Goal: Feedback & Contribution: Submit feedback/report problem

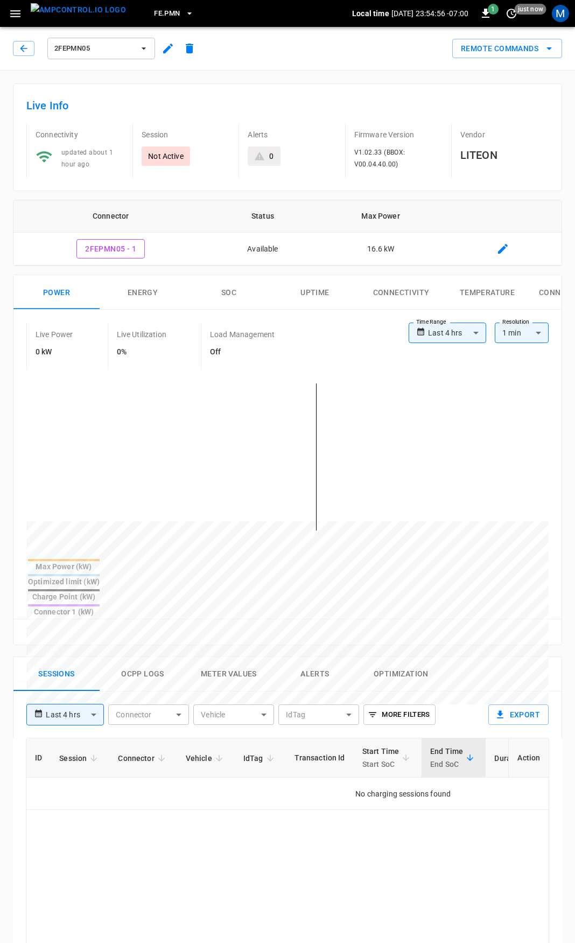
click at [11, 15] on icon "button" at bounding box center [15, 13] width 13 height 13
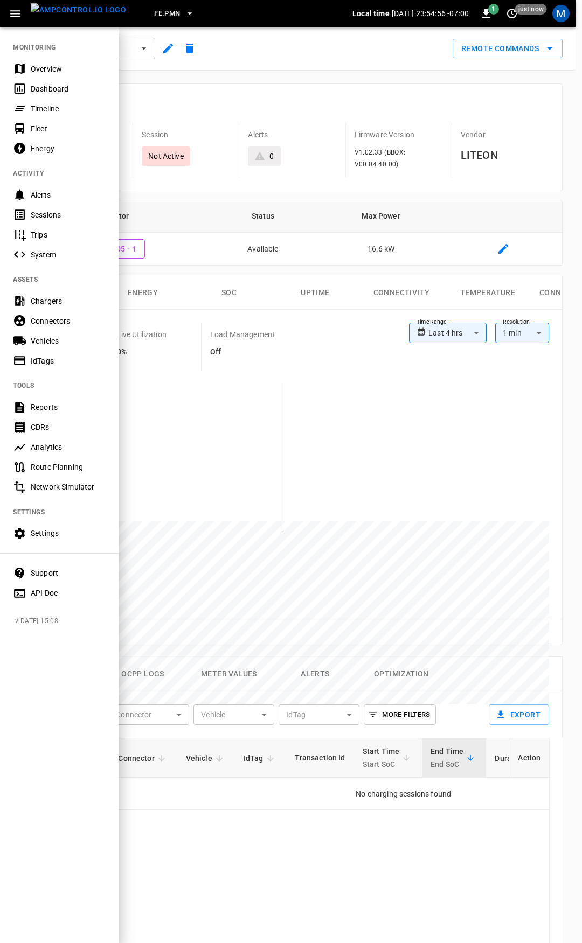
click at [52, 130] on div "Fleet" at bounding box center [68, 128] width 75 height 11
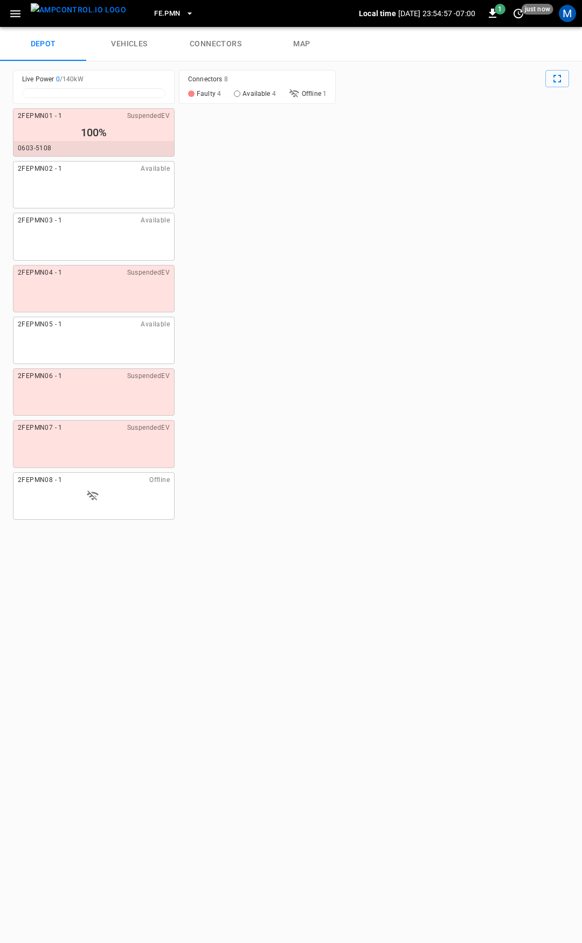
click at [162, 9] on button "FE.PMN" at bounding box center [174, 13] width 48 height 21
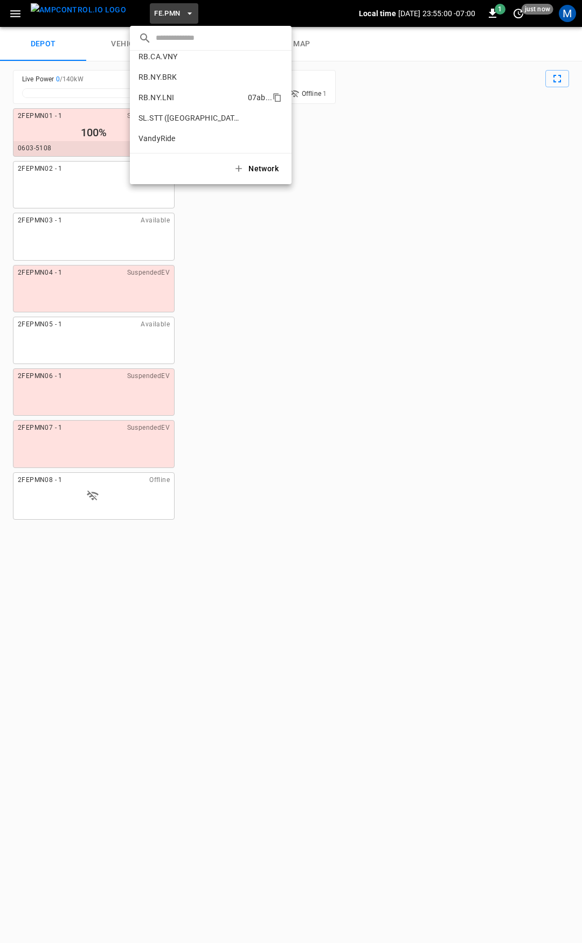
scroll to position [692, 0]
click at [191, 70] on p "RB.CA.SNM" at bounding box center [191, 69] width 106 height 11
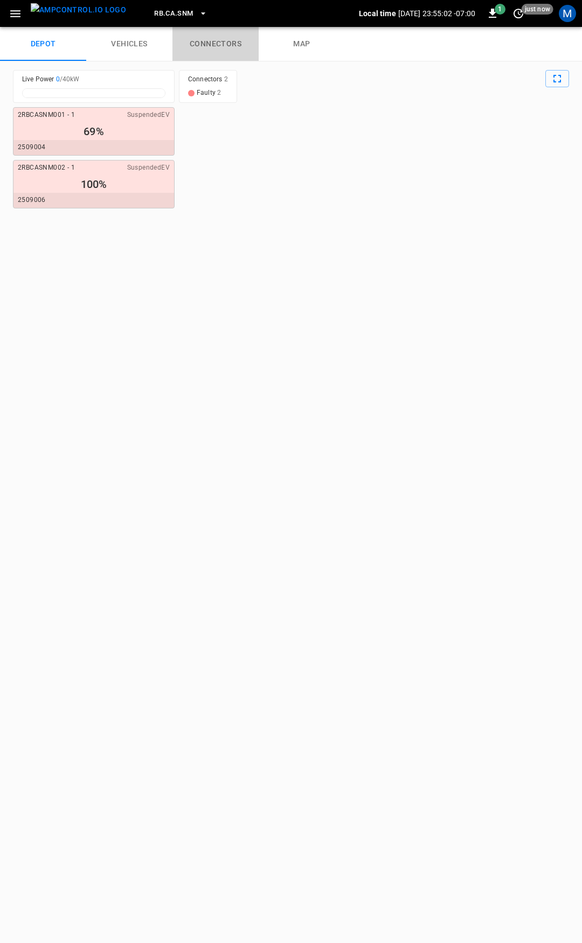
click at [196, 41] on link "connectors" at bounding box center [215, 44] width 86 height 34
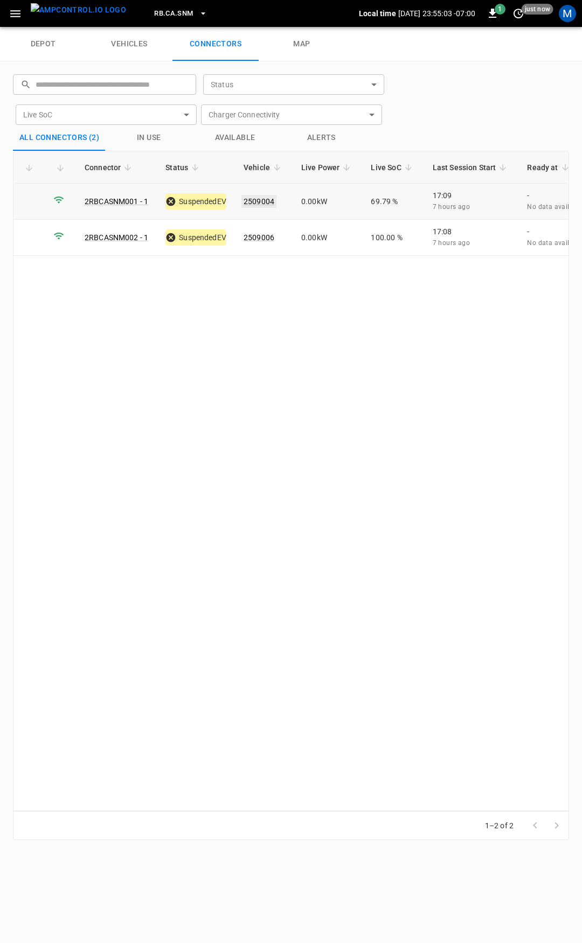
click at [264, 200] on link "2509004" at bounding box center [258, 201] width 35 height 13
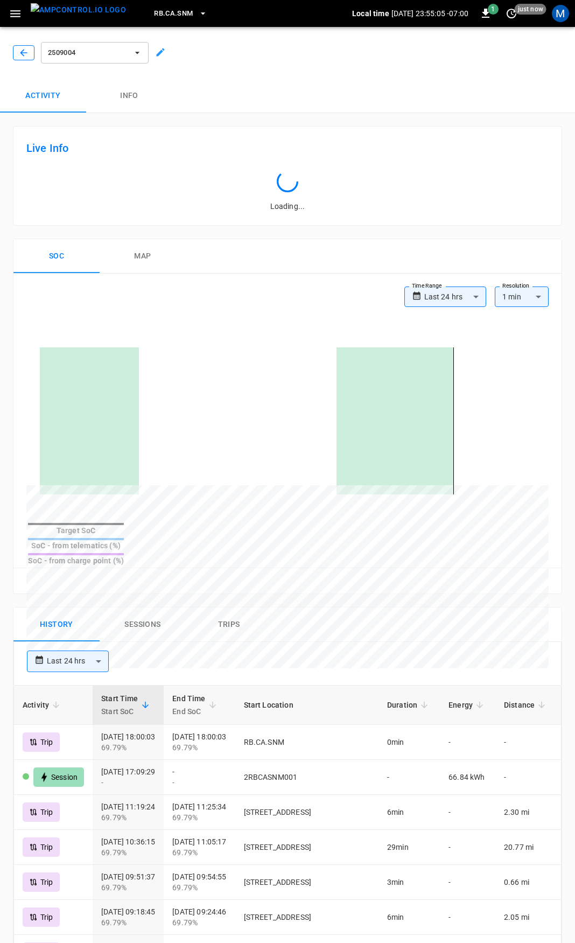
click at [26, 52] on icon "button" at bounding box center [23, 52] width 11 height 11
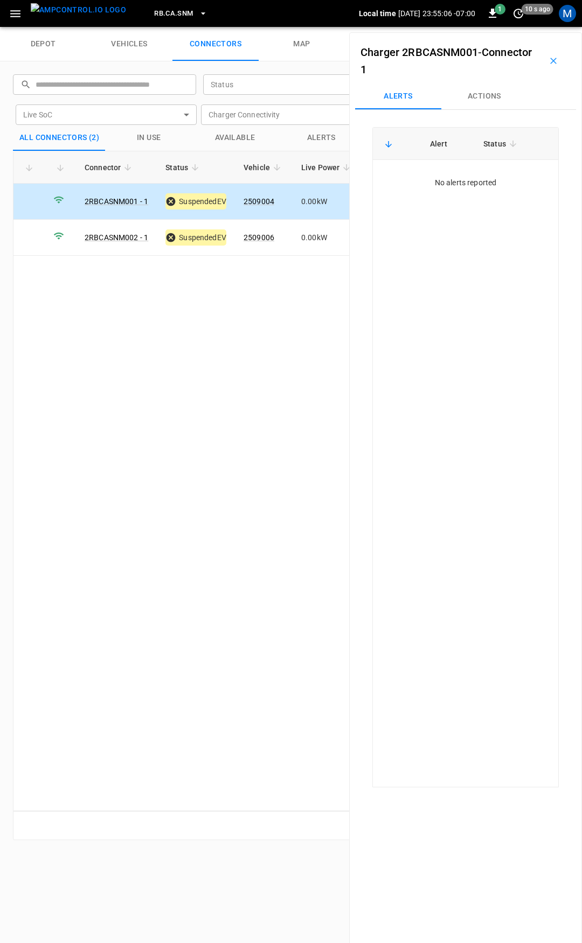
click at [486, 94] on button "Actions" at bounding box center [484, 96] width 86 height 26
click at [18, 12] on icon "button" at bounding box center [15, 13] width 13 height 13
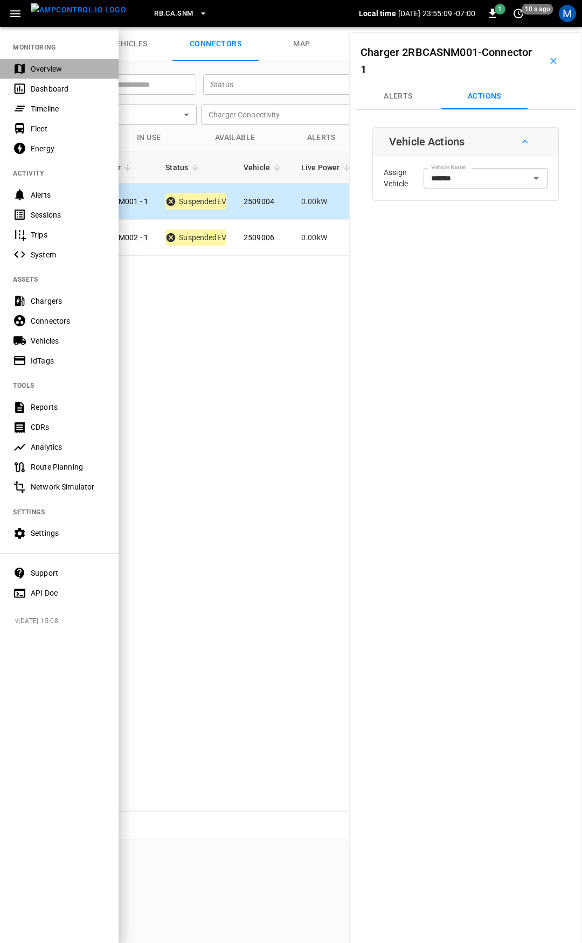
click at [54, 70] on div "Overview" at bounding box center [68, 69] width 75 height 11
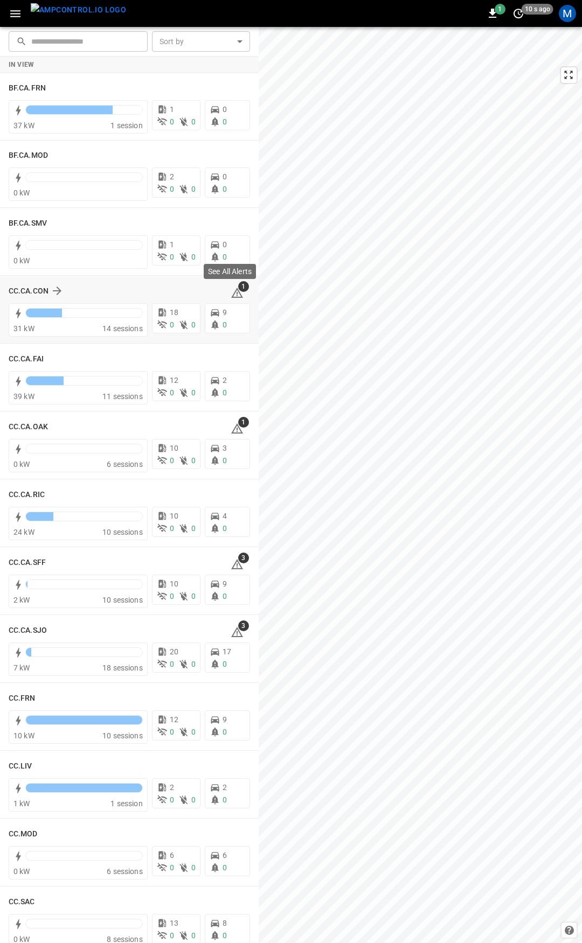
click at [231, 290] on icon at bounding box center [237, 293] width 12 height 10
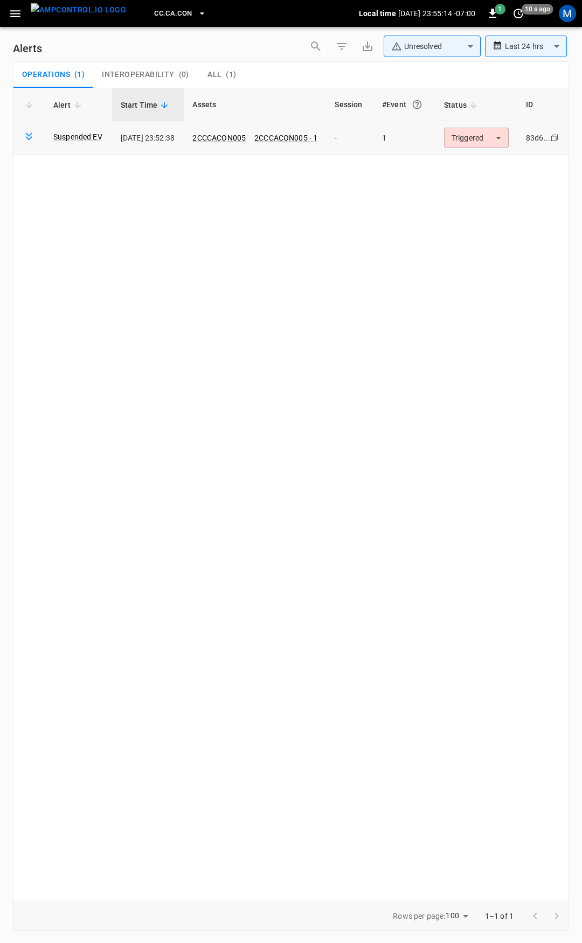
click at [486, 144] on body "**********" at bounding box center [291, 469] width 582 height 939
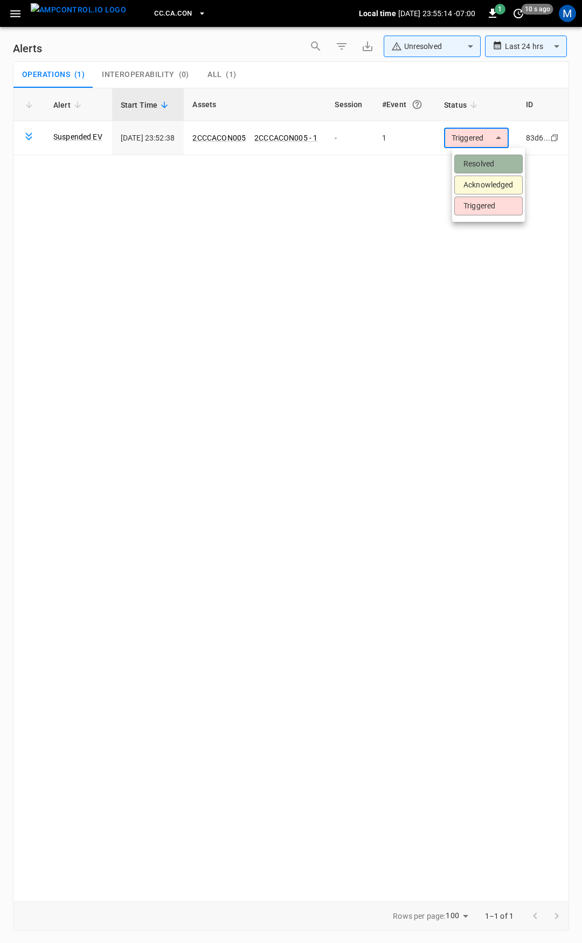
click at [490, 163] on li "Resolved" at bounding box center [488, 164] width 68 height 19
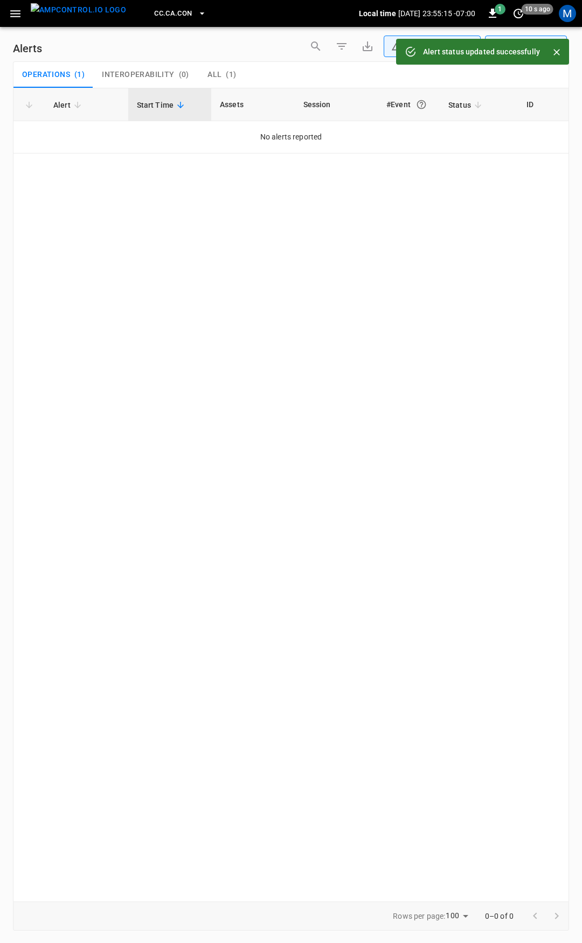
click at [11, 16] on icon "button" at bounding box center [15, 13] width 13 height 13
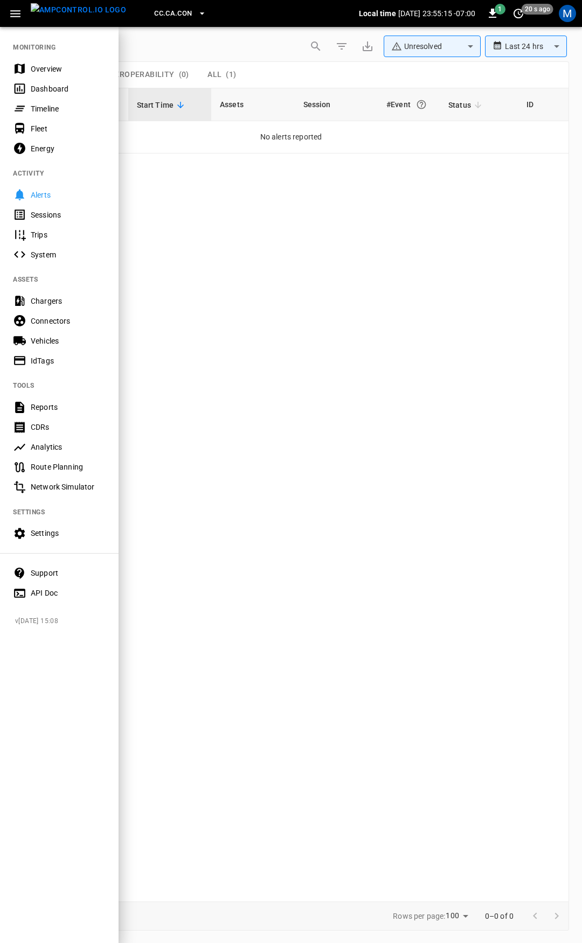
click at [46, 66] on div "Overview" at bounding box center [68, 69] width 75 height 11
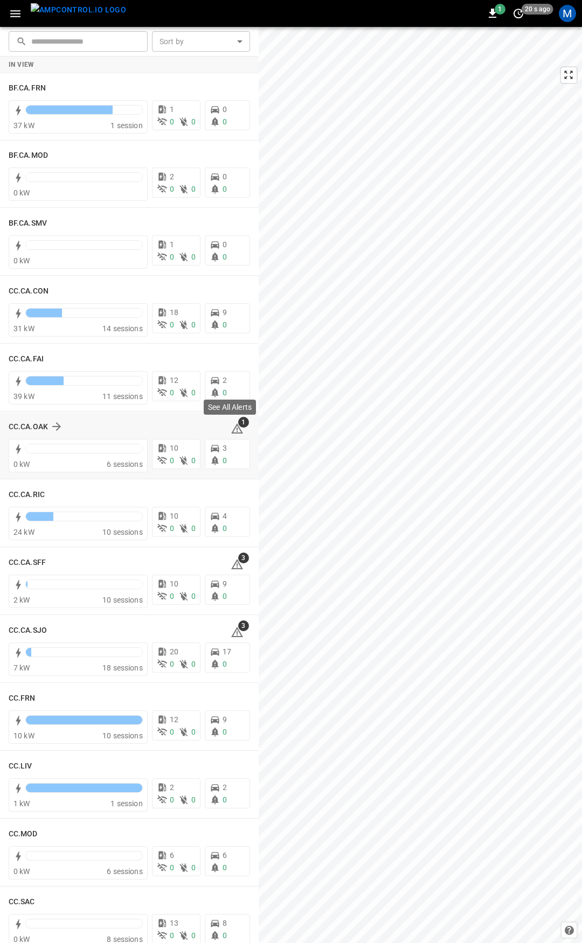
click at [231, 428] on icon at bounding box center [237, 428] width 13 height 13
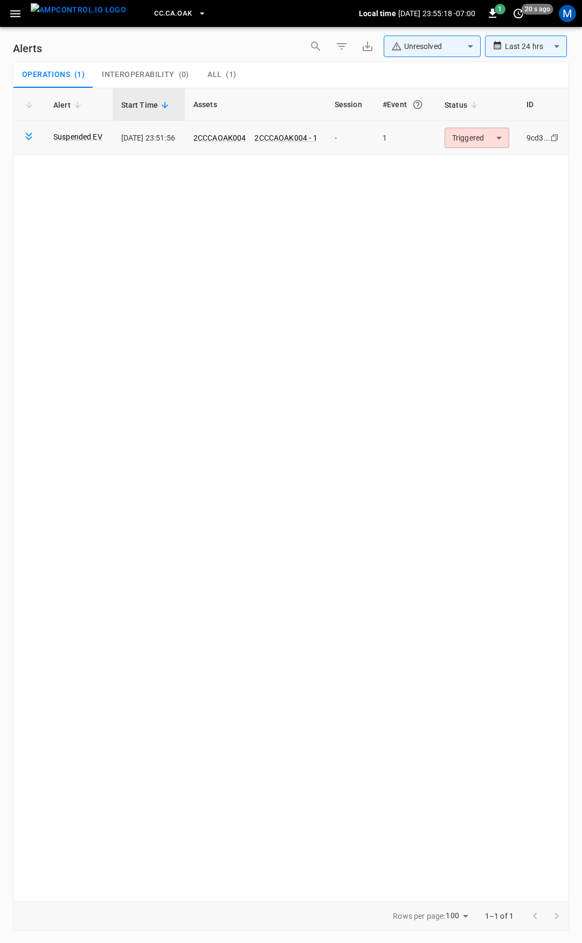
click at [497, 138] on body "**********" at bounding box center [291, 469] width 582 height 939
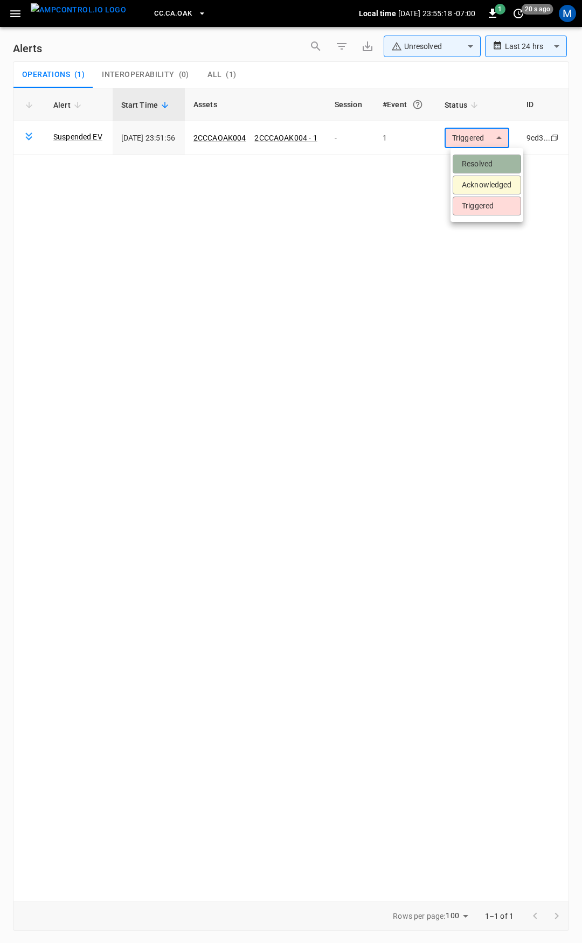
click at [484, 164] on li "Resolved" at bounding box center [486, 164] width 68 height 19
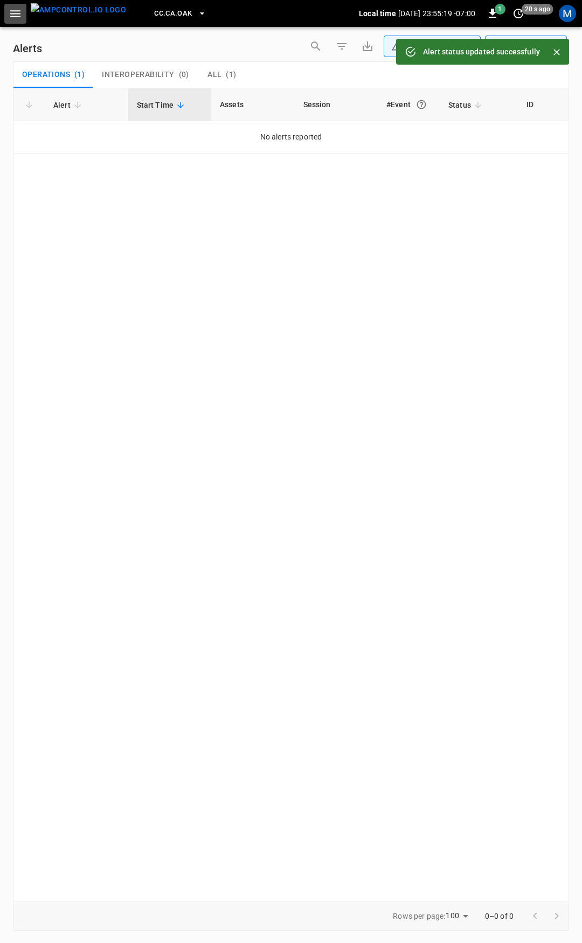
click at [11, 13] on icon "button" at bounding box center [15, 13] width 10 height 7
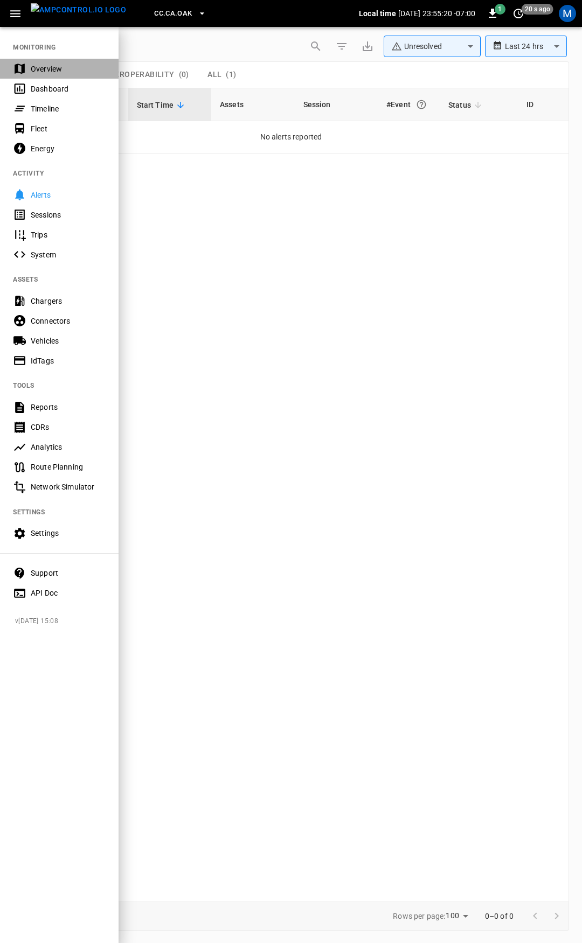
click at [74, 71] on div "Overview" at bounding box center [68, 69] width 75 height 11
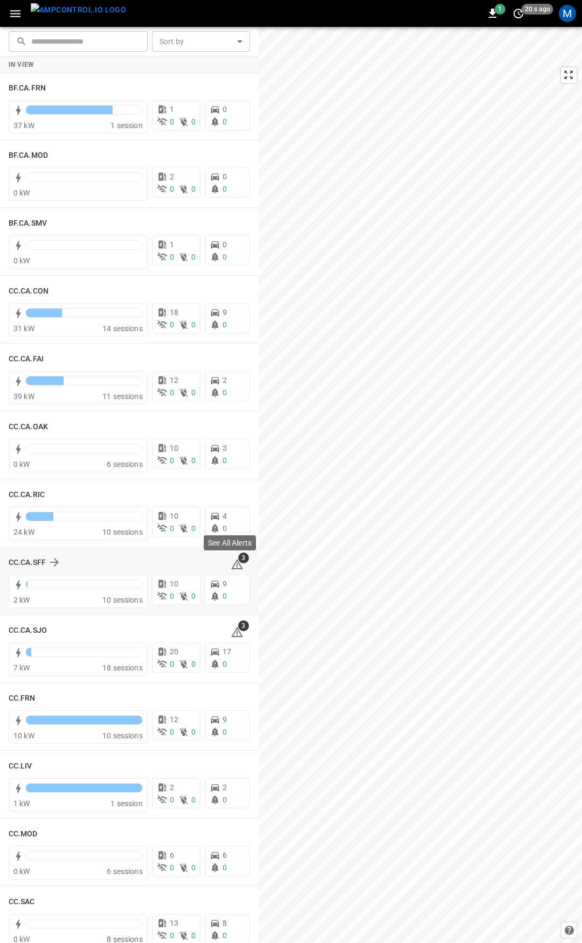
click at [231, 562] on icon at bounding box center [237, 564] width 13 height 13
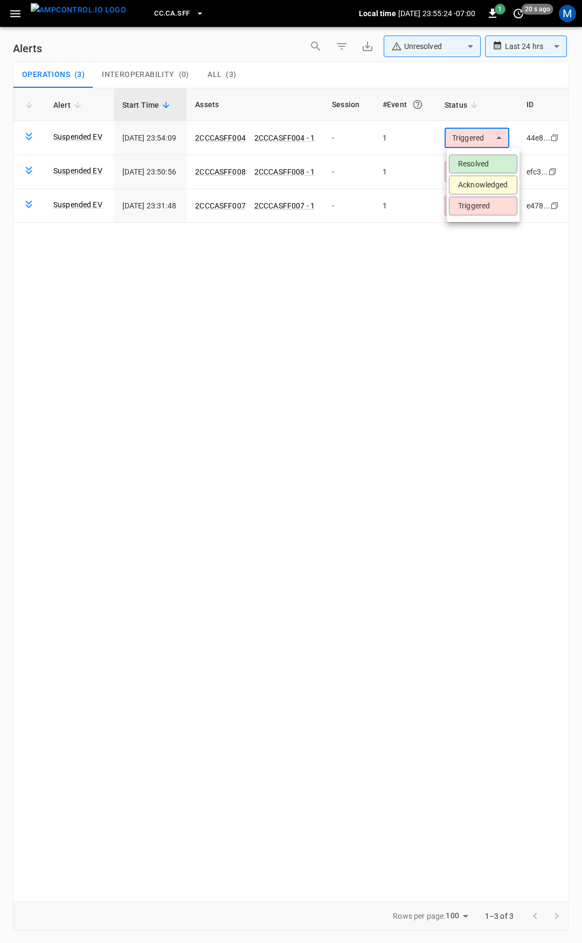
drag, startPoint x: 494, startPoint y: 131, endPoint x: 491, endPoint y: 139, distance: 8.7
click at [494, 131] on body "**********" at bounding box center [291, 469] width 582 height 939
click at [484, 162] on li "Resolved" at bounding box center [483, 164] width 68 height 19
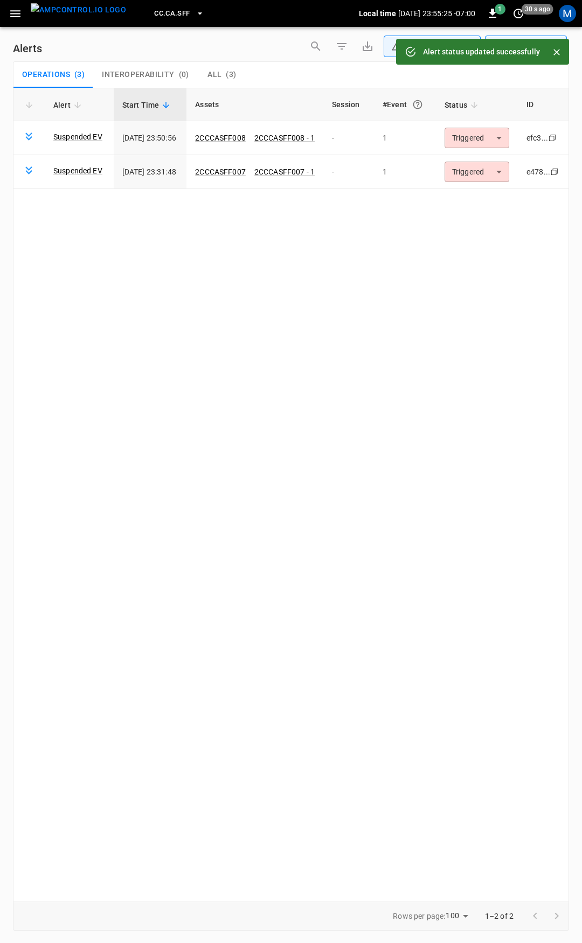
click at [488, 141] on body "**********" at bounding box center [291, 469] width 582 height 939
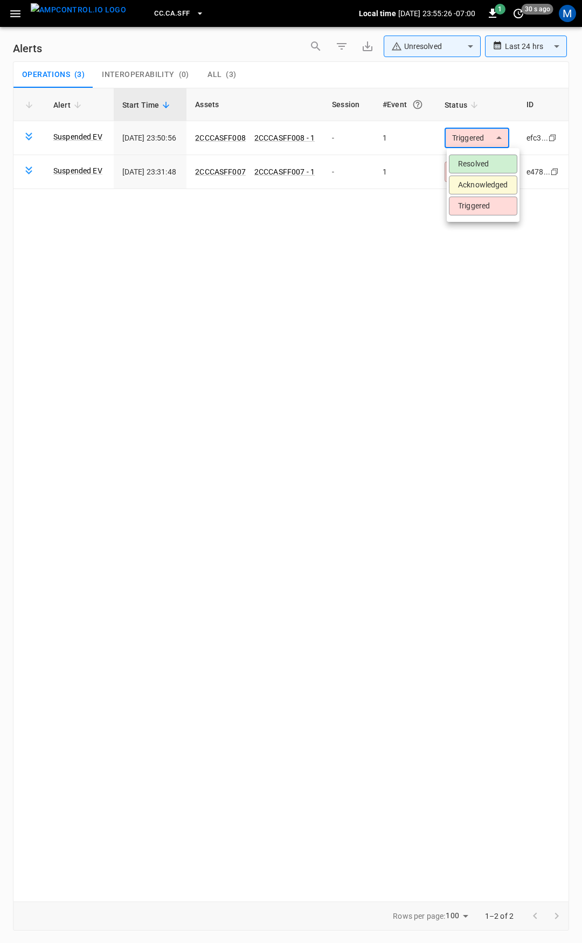
click at [484, 158] on li "Resolved" at bounding box center [483, 164] width 68 height 19
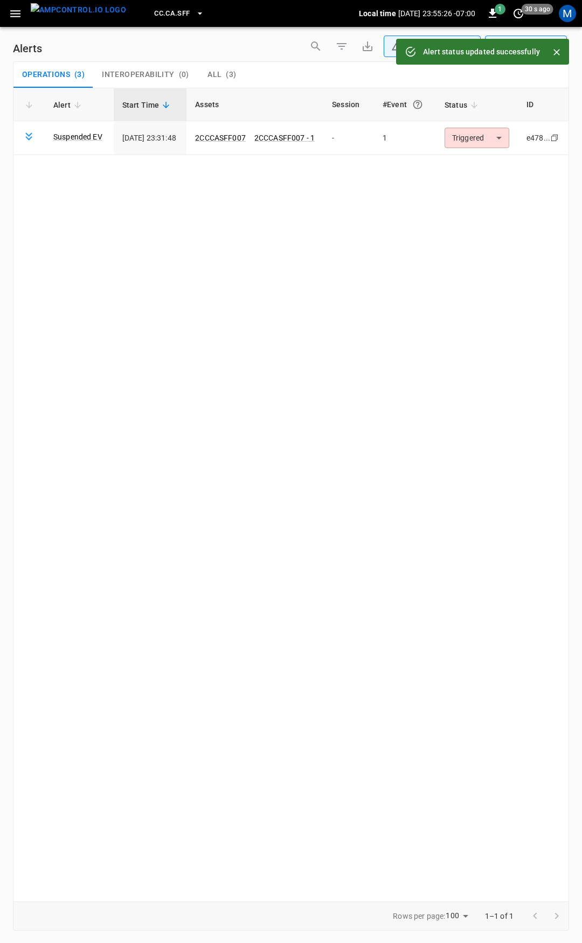
click at [478, 141] on body "**********" at bounding box center [291, 469] width 582 height 939
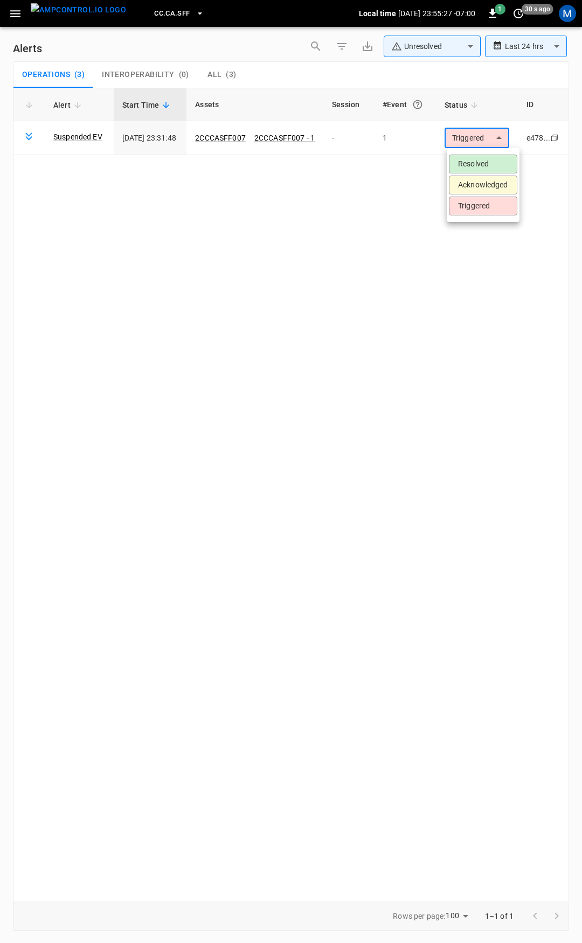
click at [479, 160] on li "Resolved" at bounding box center [483, 164] width 68 height 19
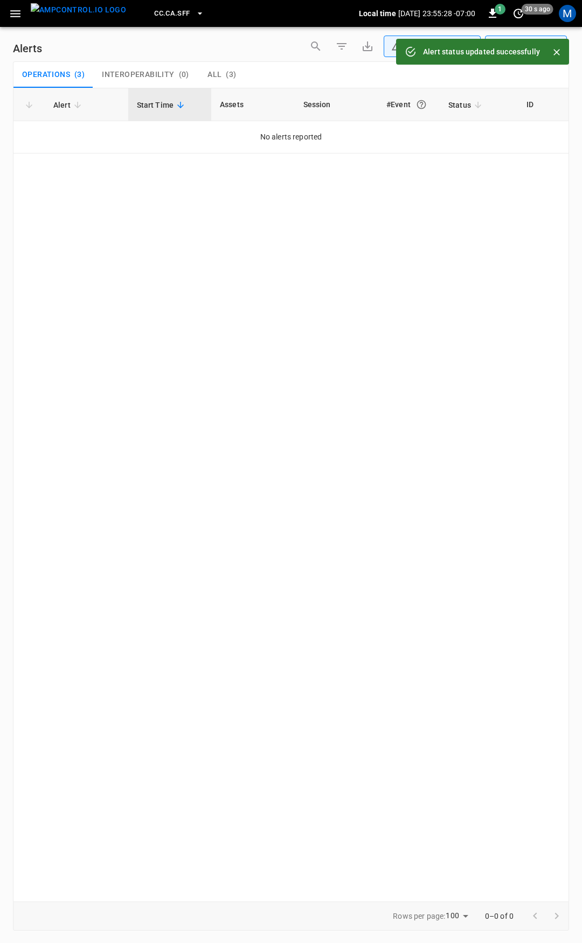
click at [17, 9] on icon "button" at bounding box center [15, 13] width 13 height 13
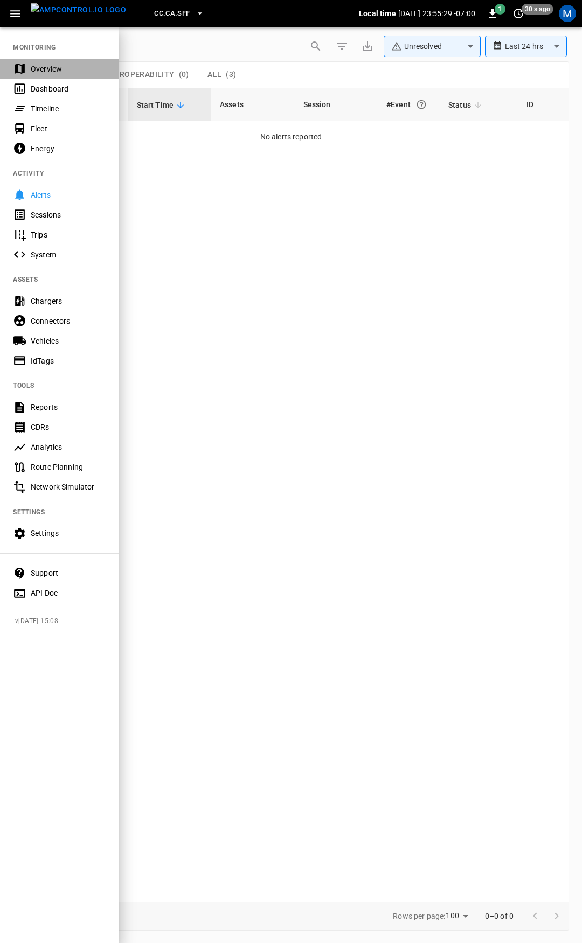
click at [36, 64] on div "Overview" at bounding box center [68, 69] width 75 height 11
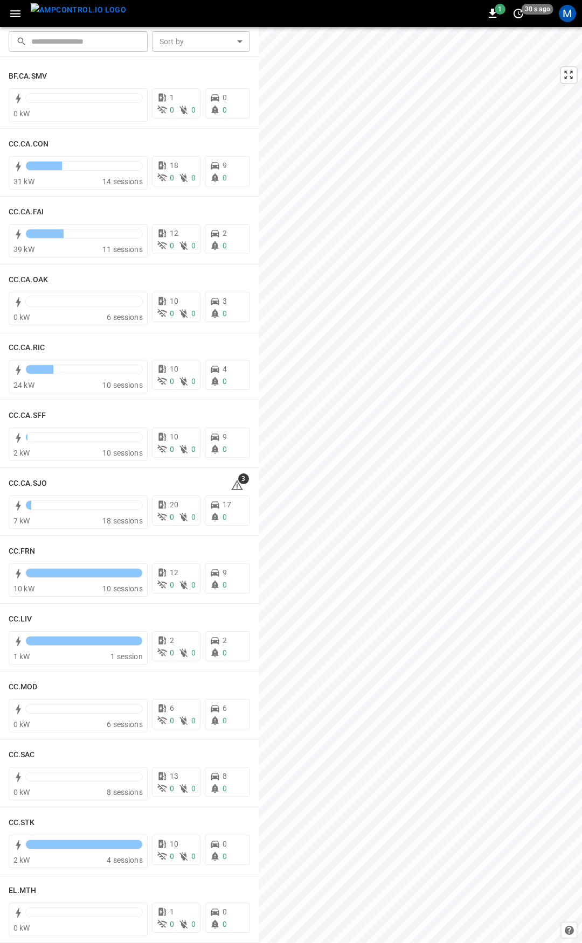
scroll to position [385, 0]
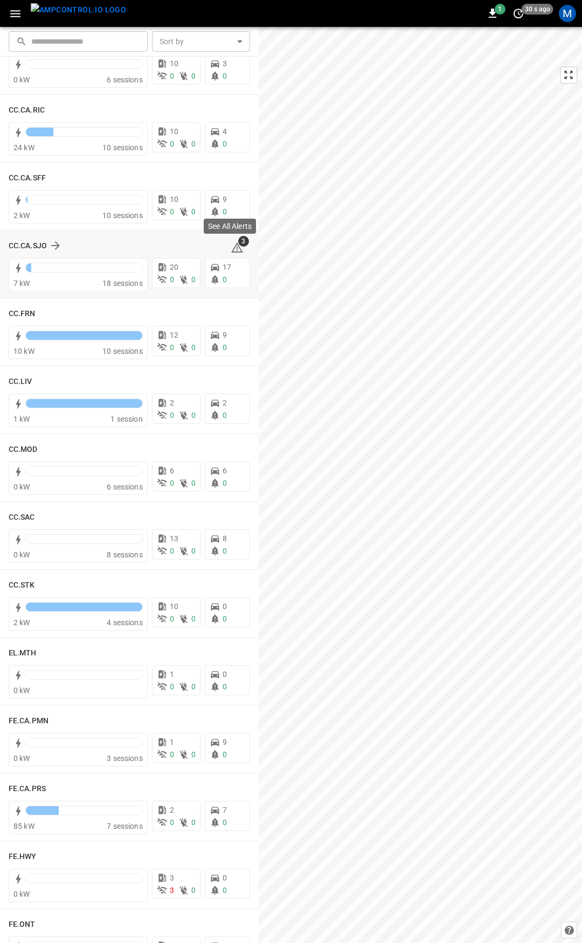
click at [233, 248] on icon at bounding box center [237, 247] width 13 height 13
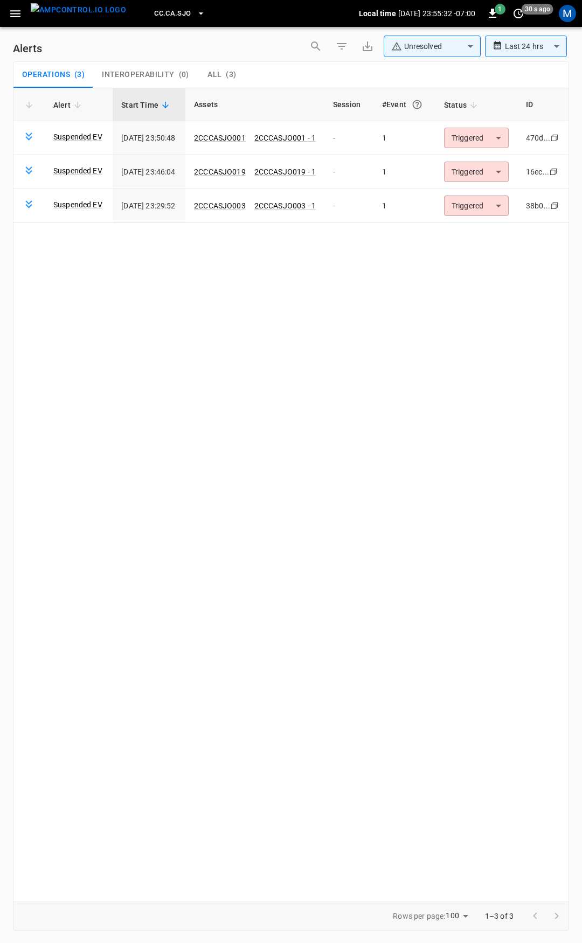
click at [470, 138] on body "**********" at bounding box center [291, 469] width 582 height 939
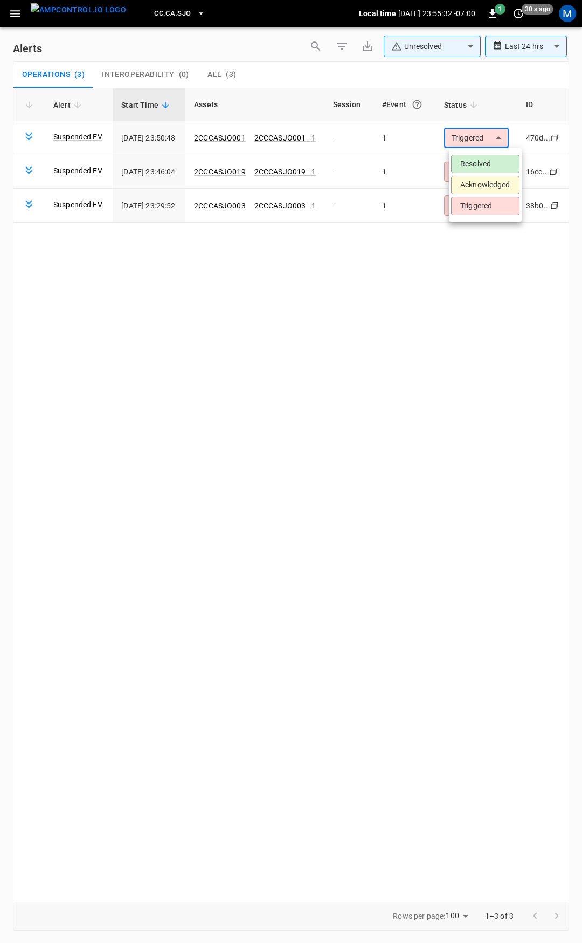
click at [473, 160] on li "Resolved" at bounding box center [485, 164] width 68 height 19
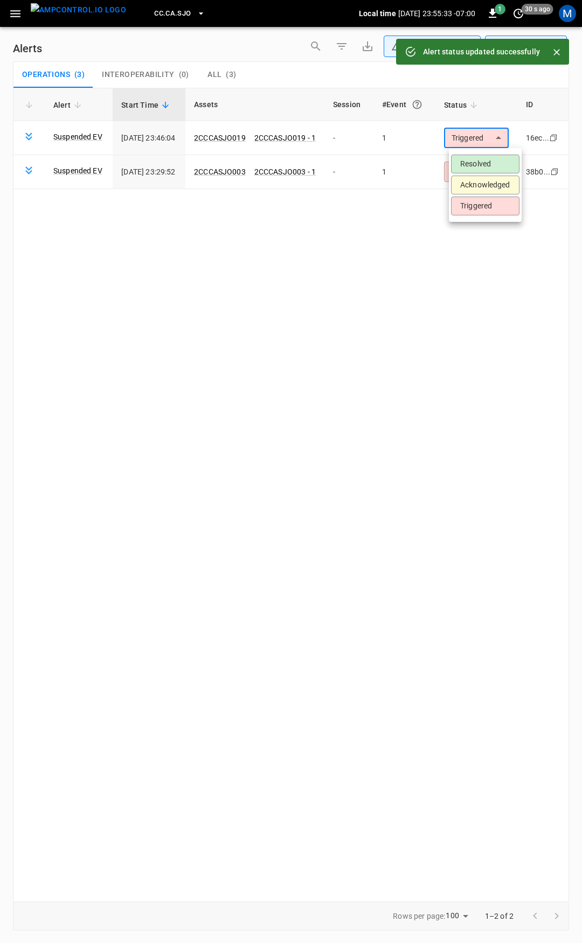
click at [478, 142] on body "**********" at bounding box center [291, 469] width 582 height 939
click at [477, 157] on li "Resolved" at bounding box center [485, 164] width 68 height 19
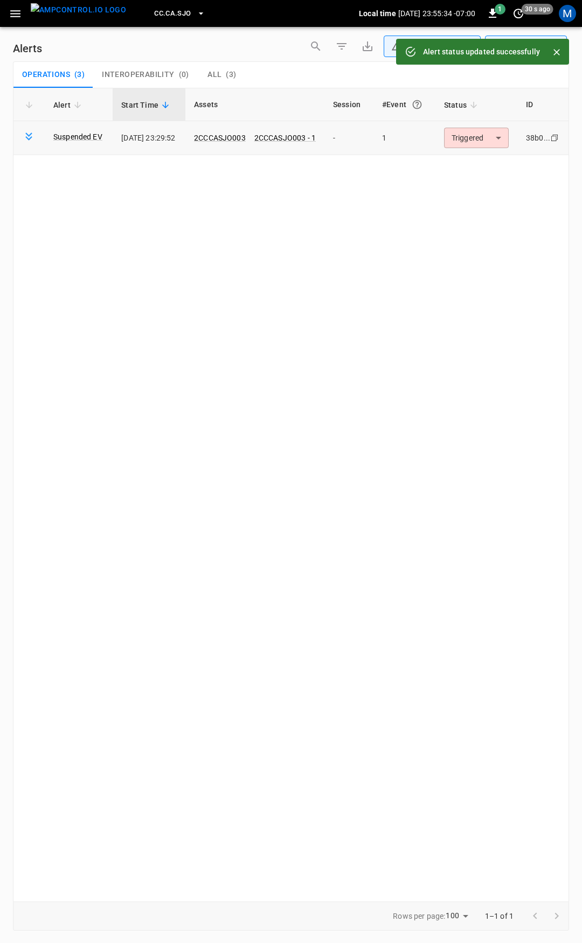
click at [476, 145] on body "**********" at bounding box center [291, 469] width 582 height 939
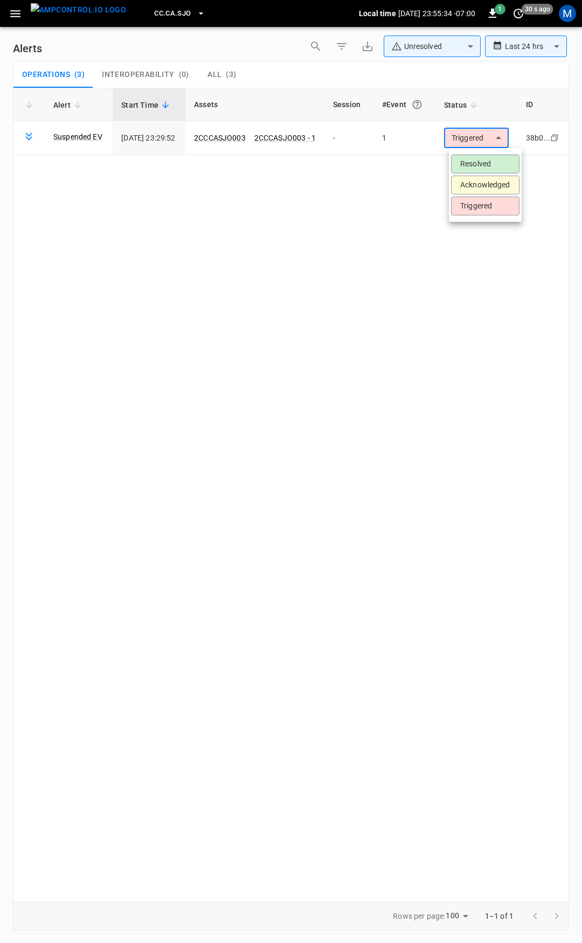
click at [474, 164] on li "Resolved" at bounding box center [485, 164] width 68 height 19
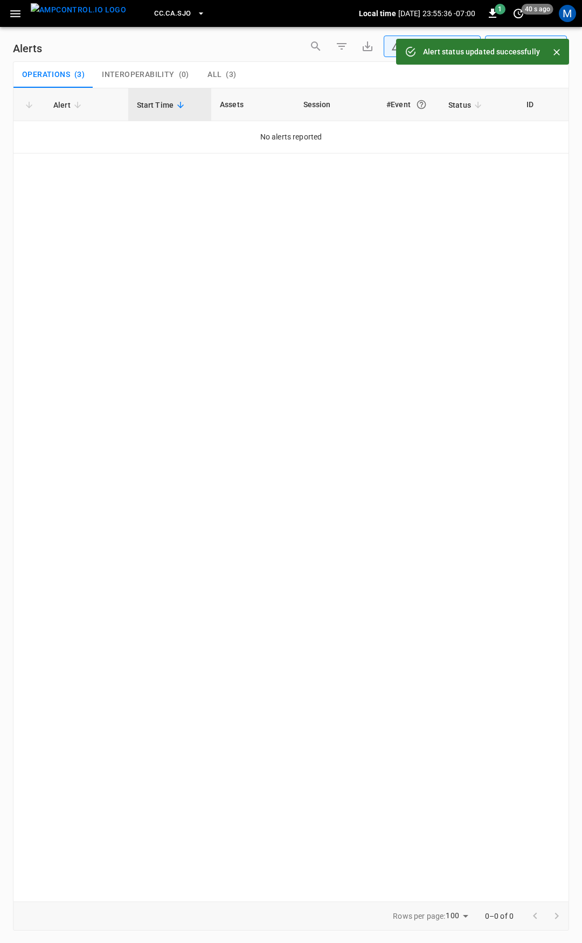
click at [16, 18] on icon "button" at bounding box center [15, 13] width 13 height 13
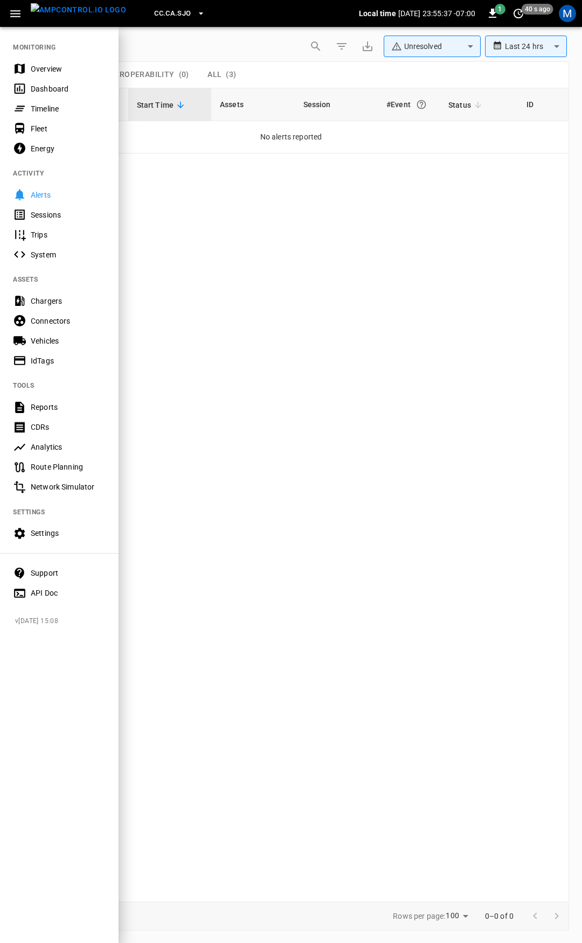
click at [37, 67] on div "Overview" at bounding box center [68, 69] width 75 height 11
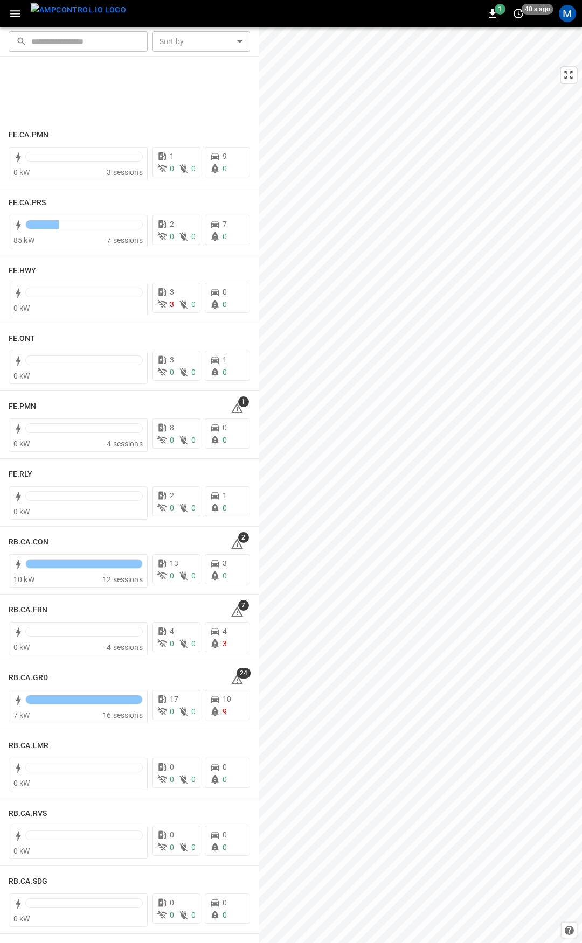
scroll to position [1173, 0]
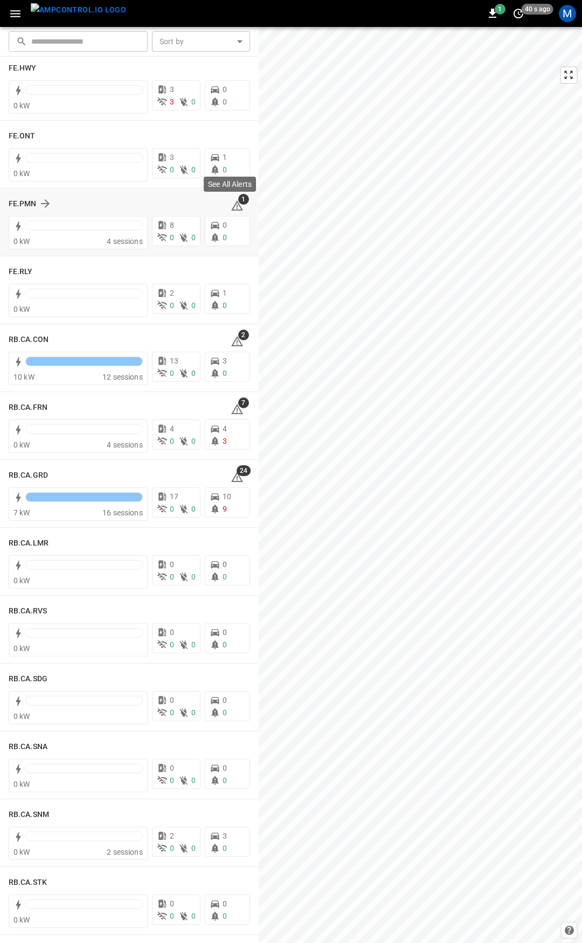
click at [231, 204] on icon at bounding box center [237, 205] width 13 height 13
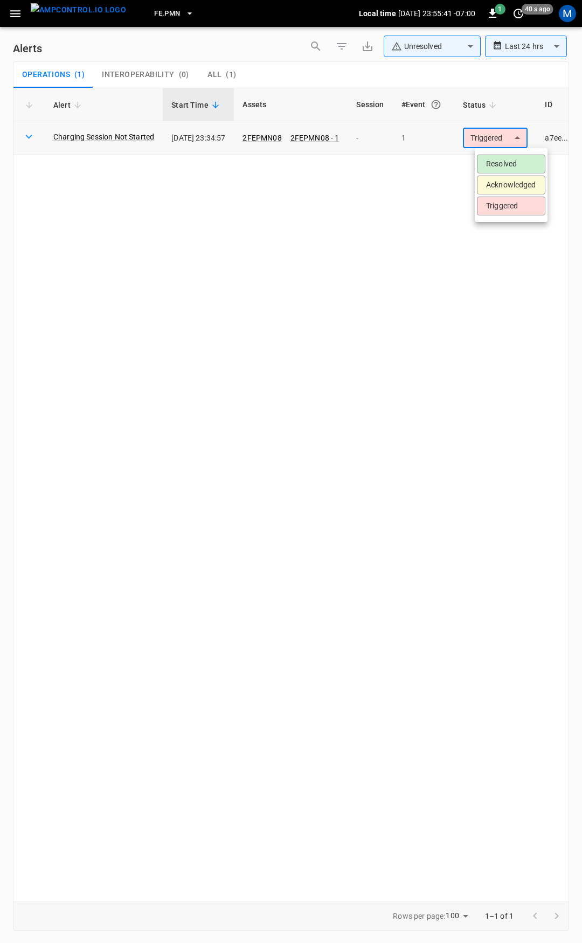
click at [490, 138] on body "**********" at bounding box center [291, 469] width 582 height 939
click at [501, 160] on li "Resolved" at bounding box center [511, 164] width 68 height 19
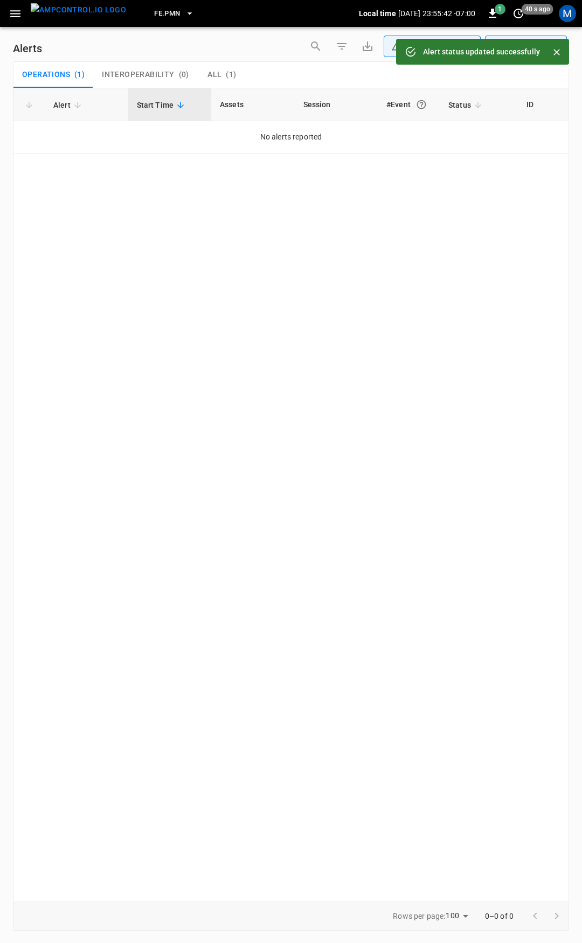
click at [15, 15] on icon "button" at bounding box center [15, 13] width 13 height 13
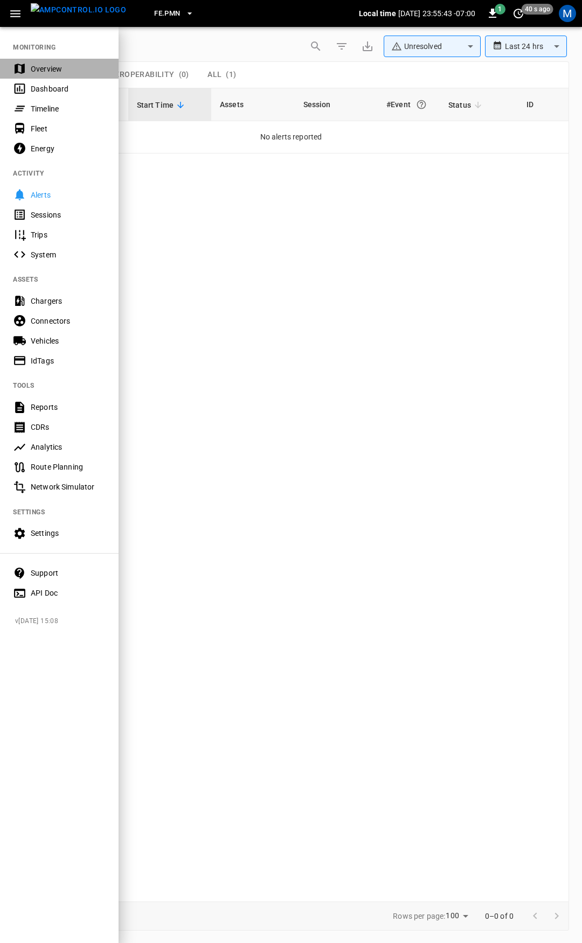
click at [62, 71] on div "Overview" at bounding box center [68, 69] width 75 height 11
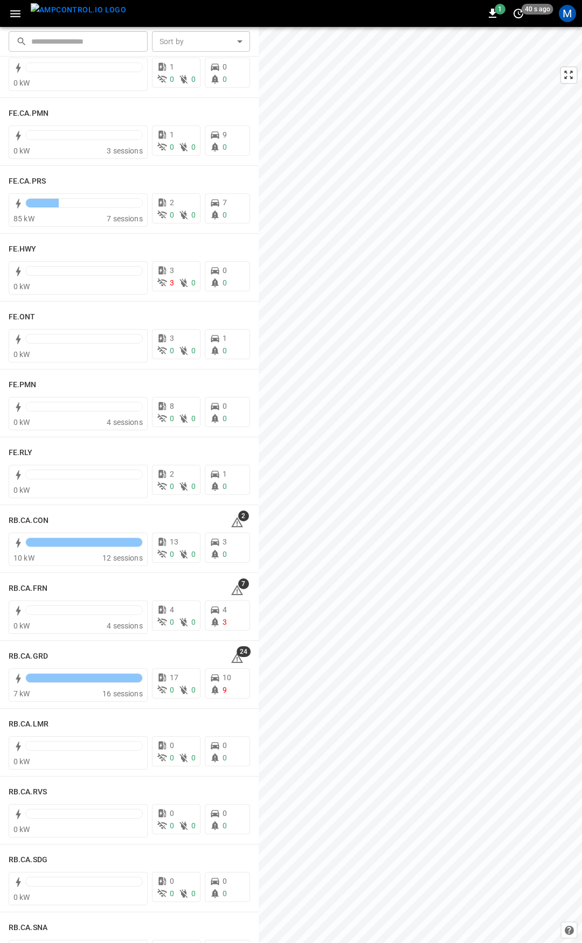
scroll to position [1151, 0]
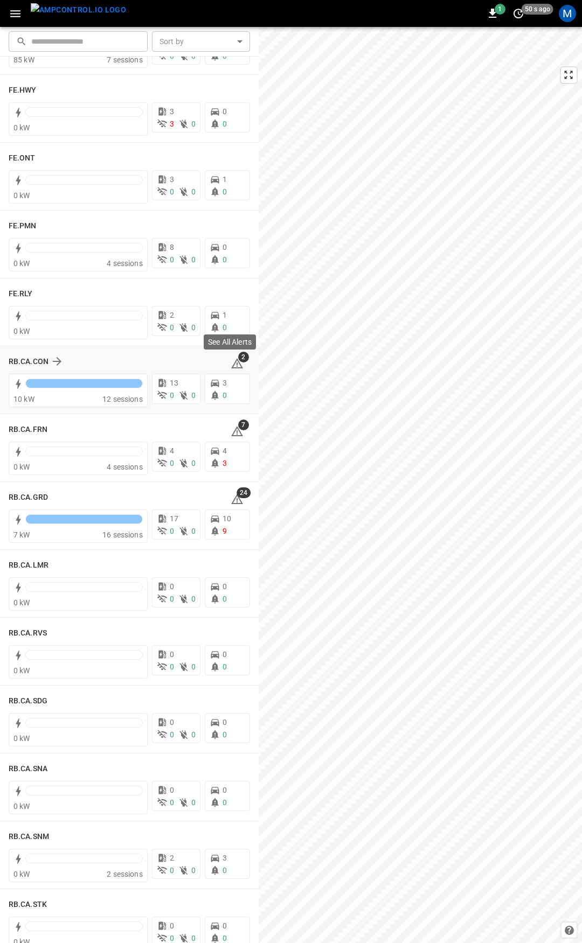
click at [235, 366] on icon at bounding box center [237, 363] width 13 height 13
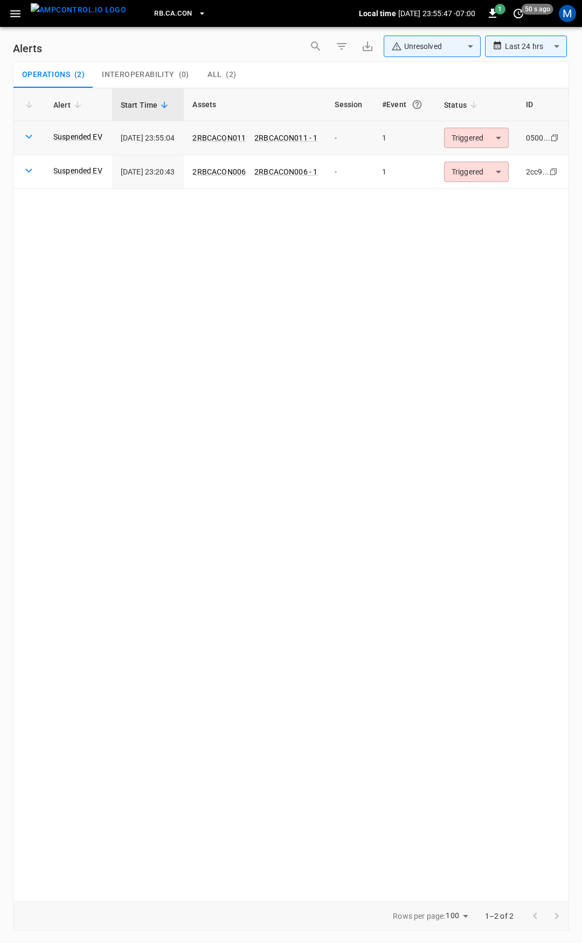
click at [460, 138] on body "**********" at bounding box center [291, 469] width 582 height 939
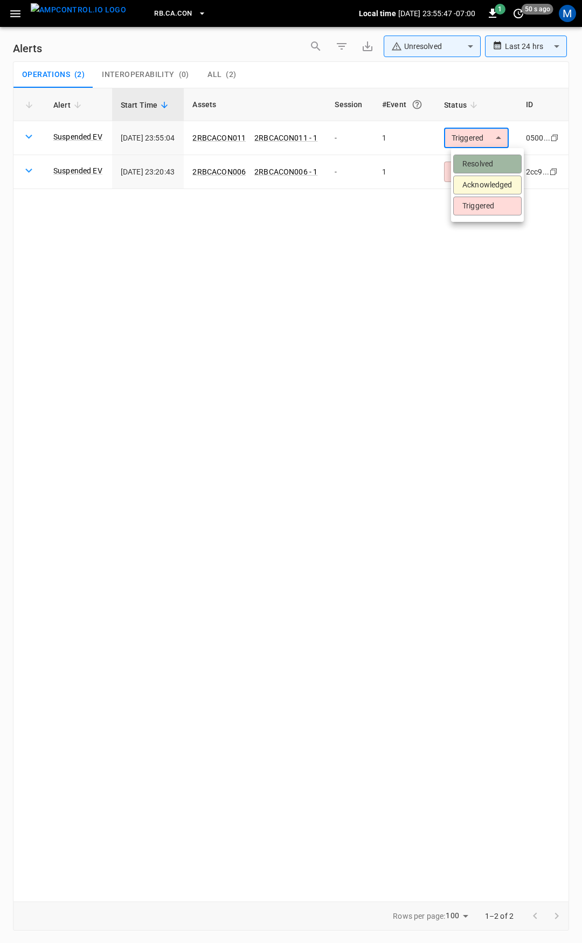
click at [484, 167] on li "Resolved" at bounding box center [487, 164] width 68 height 19
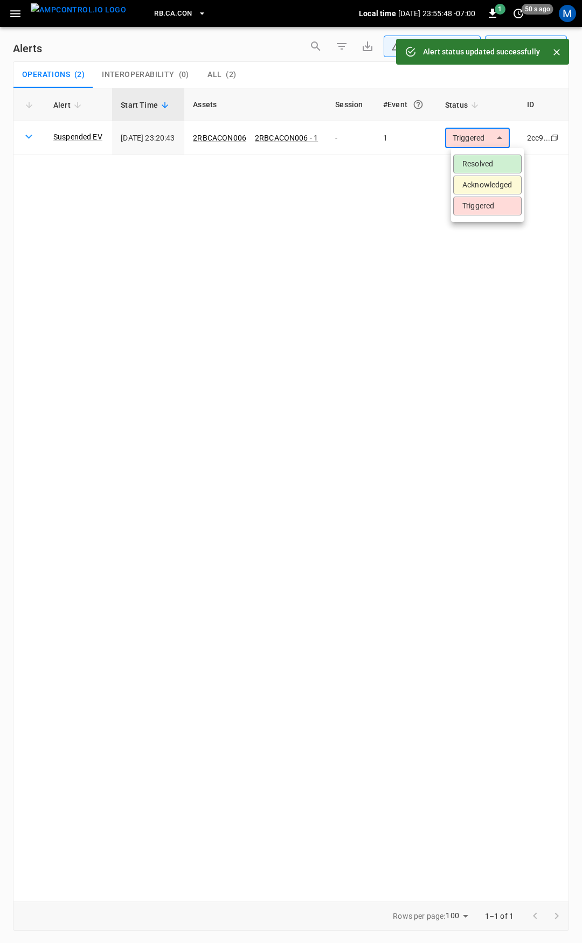
click at [493, 142] on body "**********" at bounding box center [291, 469] width 582 height 939
click at [487, 162] on li "Resolved" at bounding box center [487, 164] width 68 height 19
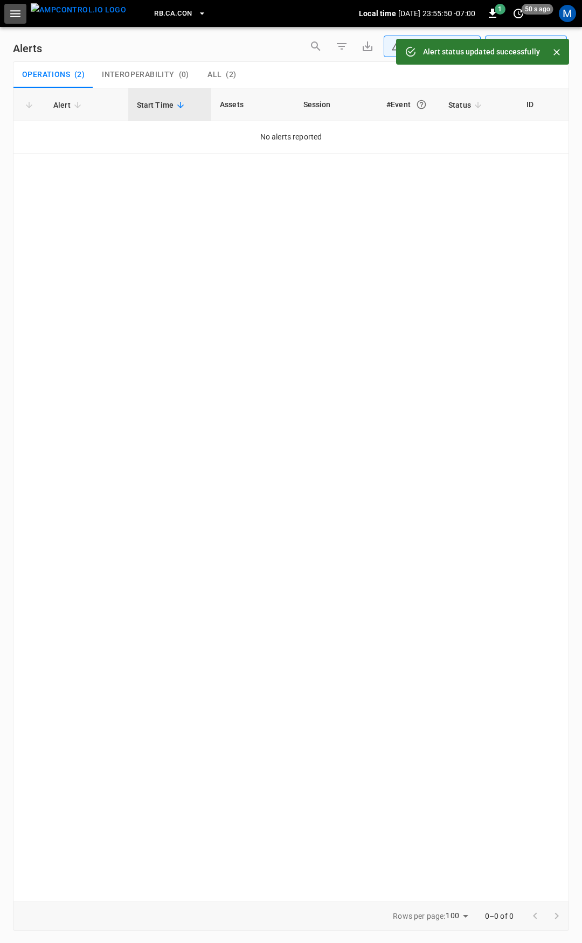
click at [13, 12] on icon "button" at bounding box center [15, 13] width 13 height 13
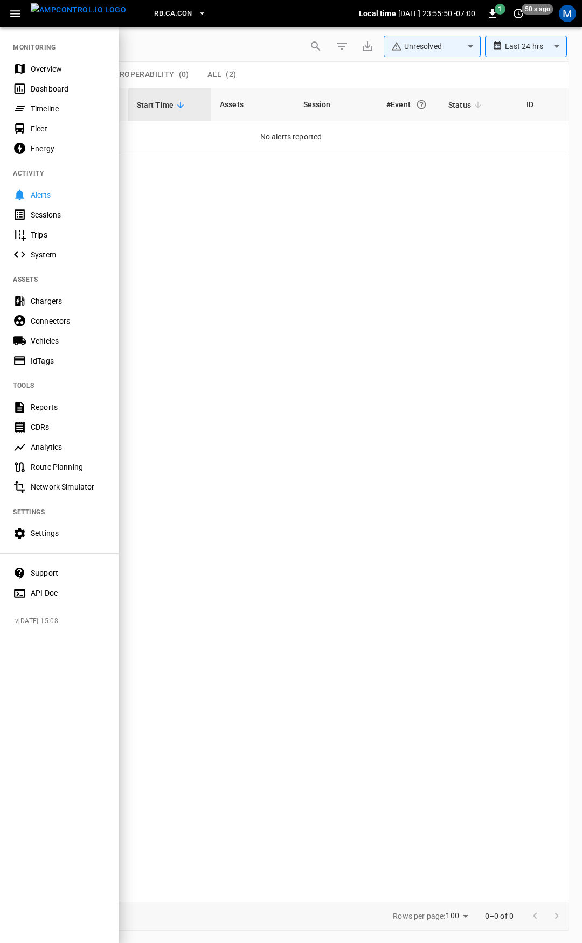
click at [48, 65] on div "Overview" at bounding box center [68, 69] width 75 height 11
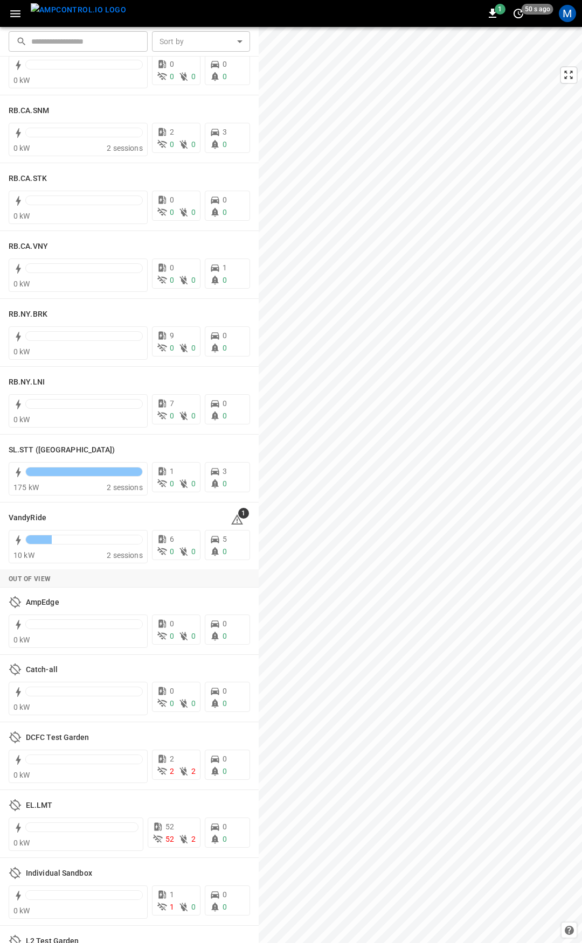
scroll to position [1890, 0]
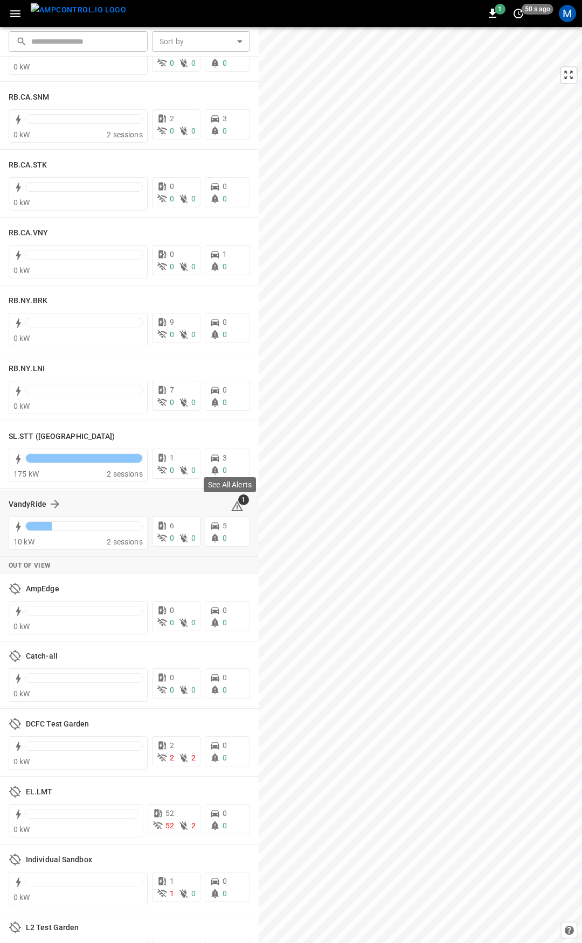
click at [233, 504] on icon at bounding box center [237, 506] width 13 height 13
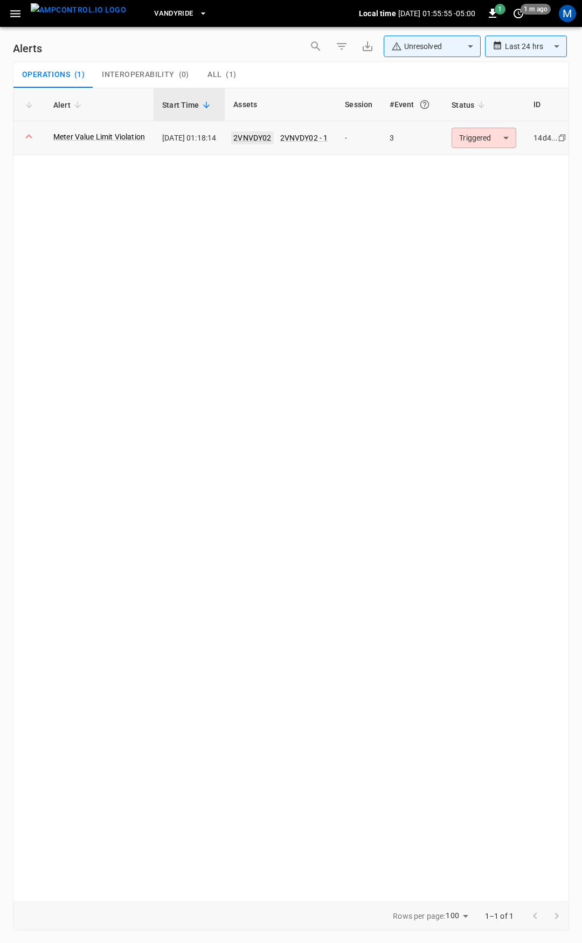
click at [266, 138] on link "2VNVDY02" at bounding box center [252, 137] width 42 height 13
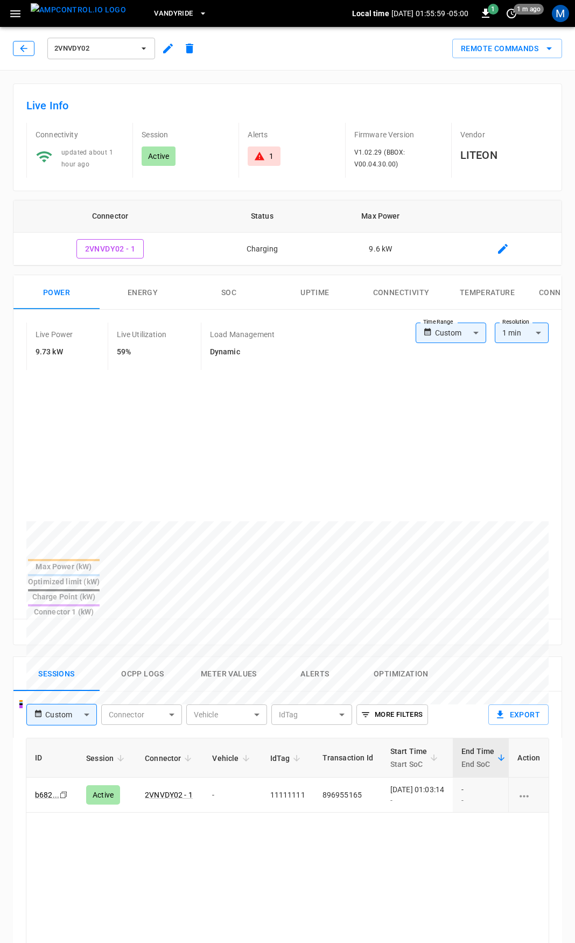
click at [24, 49] on icon "button" at bounding box center [23, 48] width 11 height 11
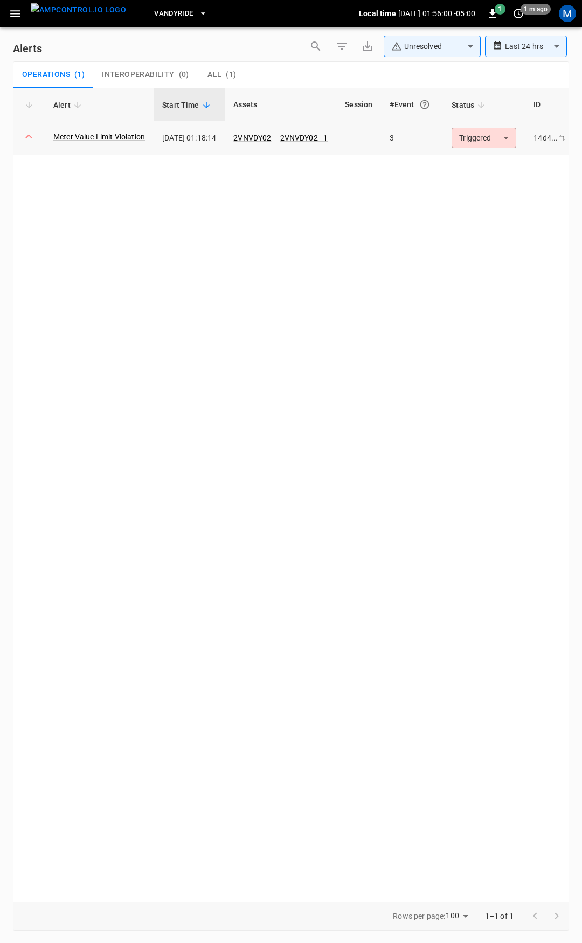
click at [508, 132] on body "**********" at bounding box center [291, 469] width 582 height 939
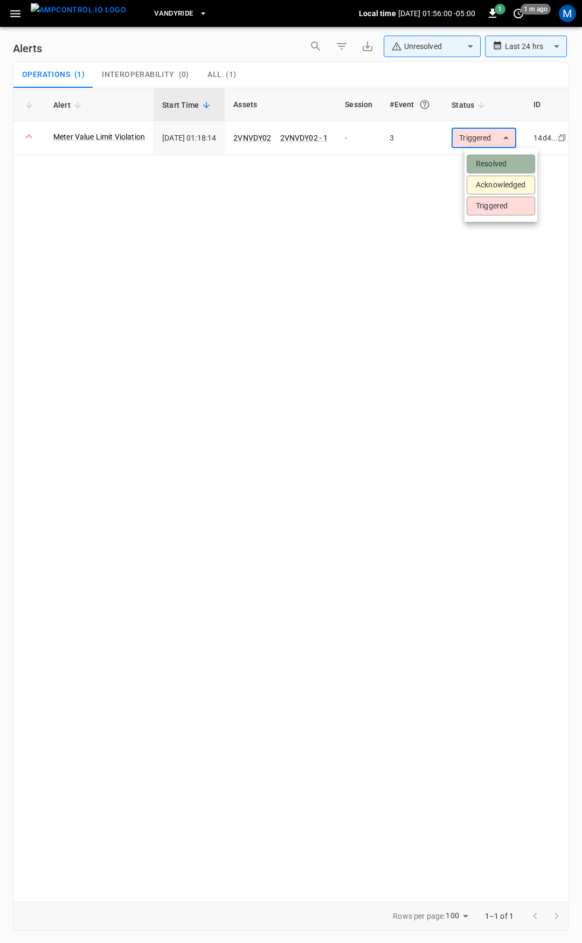
click at [504, 164] on li "Resolved" at bounding box center [500, 164] width 68 height 19
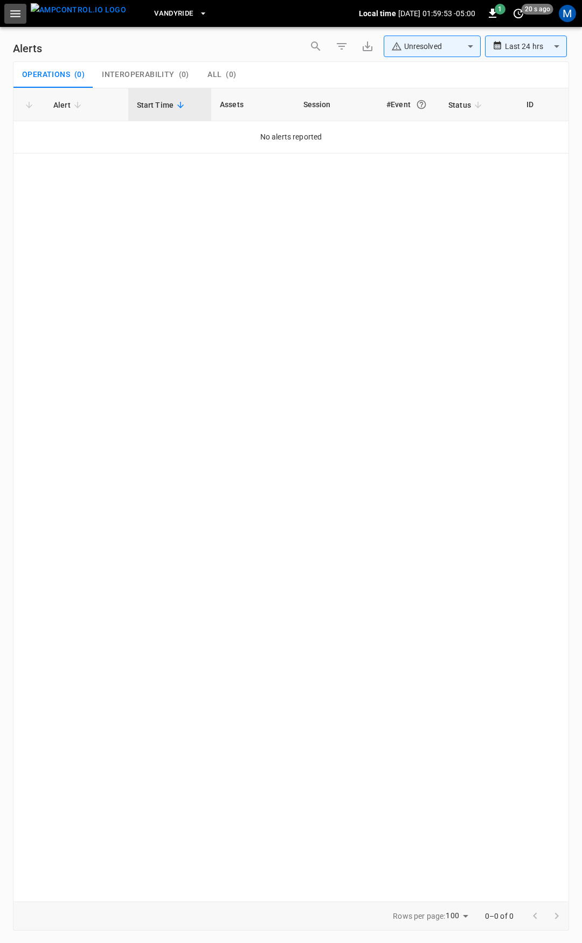
click at [12, 16] on icon "button" at bounding box center [15, 13] width 10 height 7
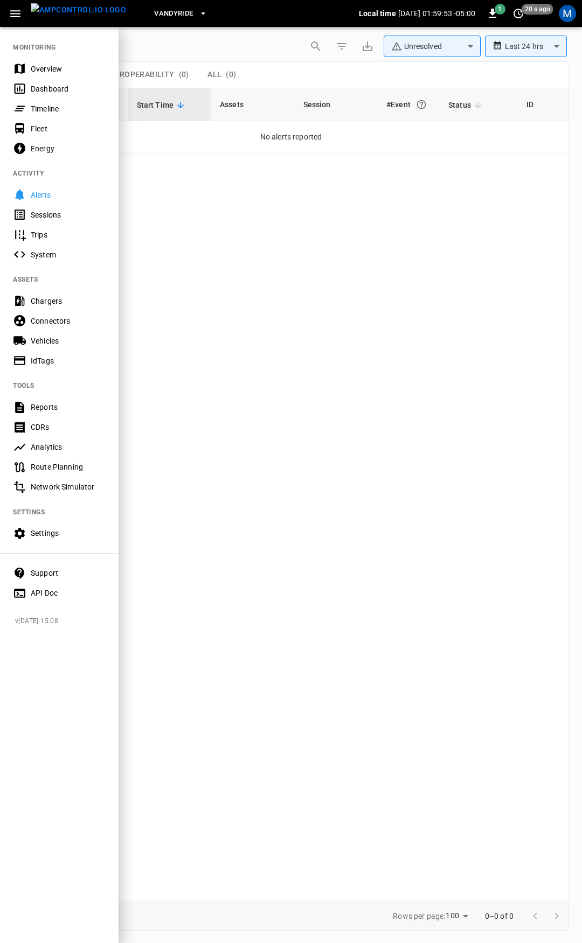
drag, startPoint x: 51, startPoint y: 69, endPoint x: 60, endPoint y: 9, distance: 60.5
click at [51, 69] on div "Overview" at bounding box center [68, 69] width 75 height 11
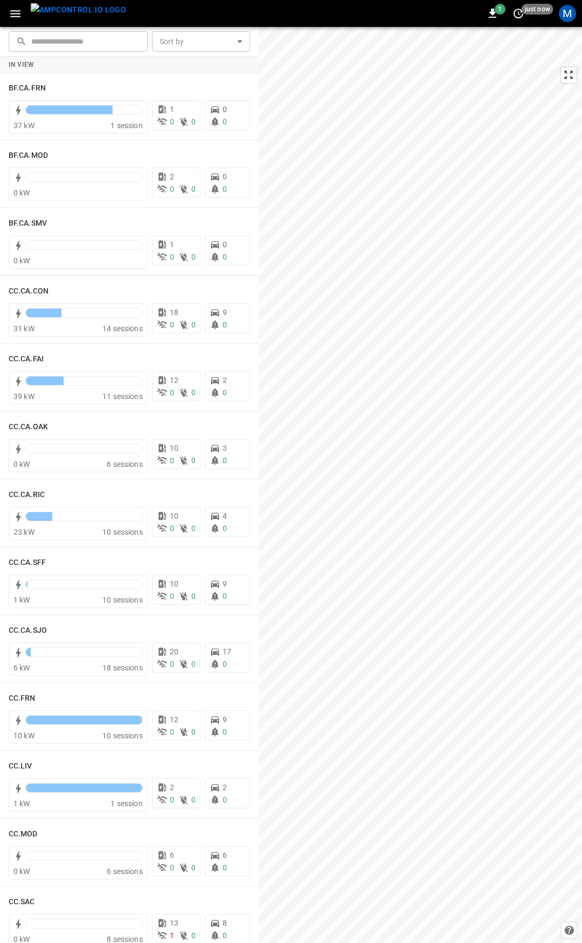
click at [12, 19] on icon "button" at bounding box center [15, 13] width 13 height 13
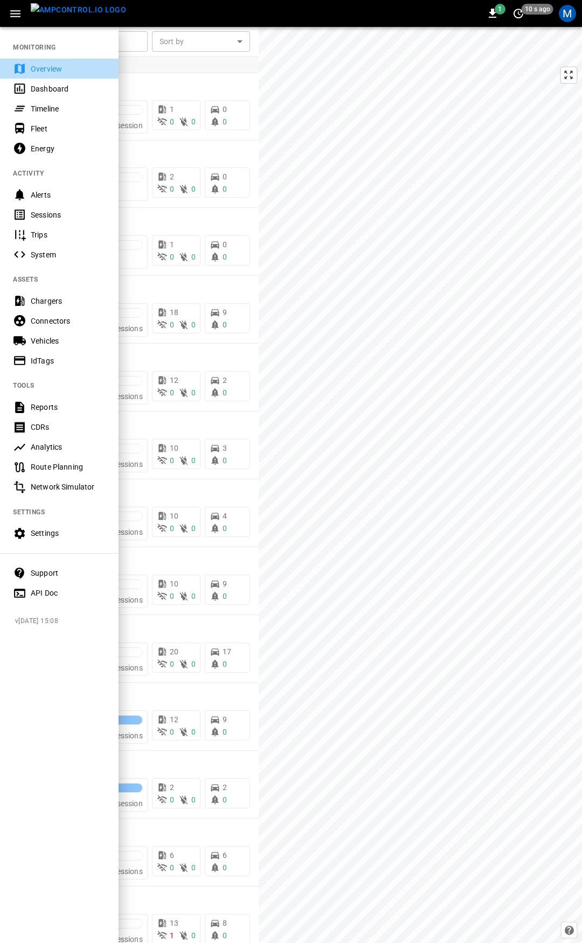
click at [40, 74] on div "Overview" at bounding box center [59, 69] width 118 height 20
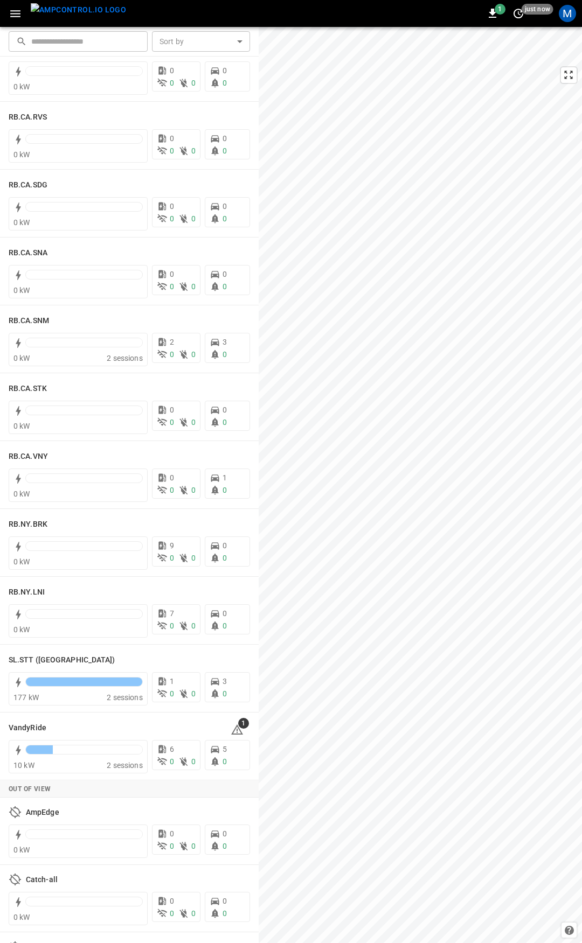
scroll to position [1928, 0]
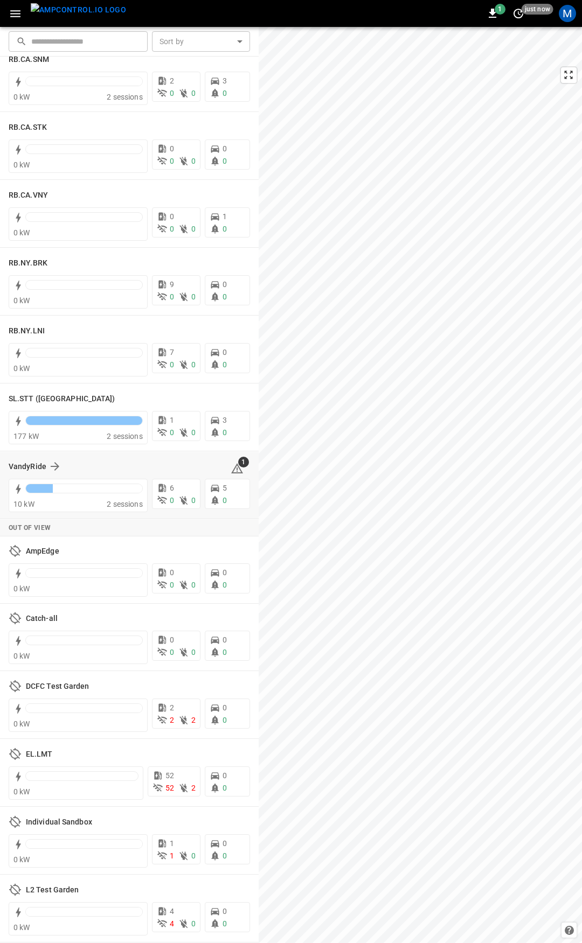
click at [231, 466] on icon at bounding box center [237, 468] width 13 height 13
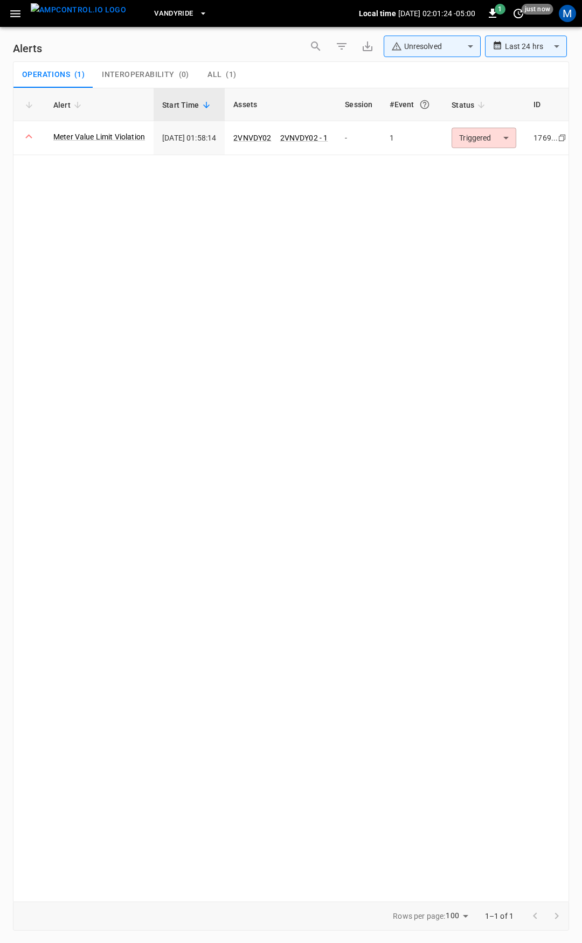
drag, startPoint x: 491, startPoint y: 119, endPoint x: 493, endPoint y: 132, distance: 13.6
click at [491, 120] on th "Status" at bounding box center [484, 104] width 82 height 33
click at [493, 132] on body "**********" at bounding box center [291, 469] width 582 height 939
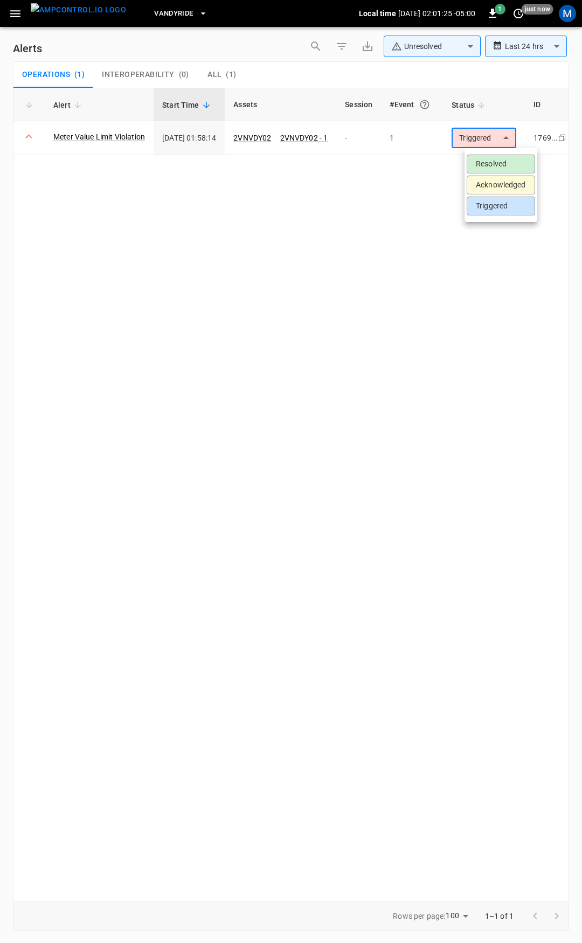
click at [509, 155] on li "Resolved" at bounding box center [500, 164] width 68 height 19
